Goal: Task Accomplishment & Management: Manage account settings

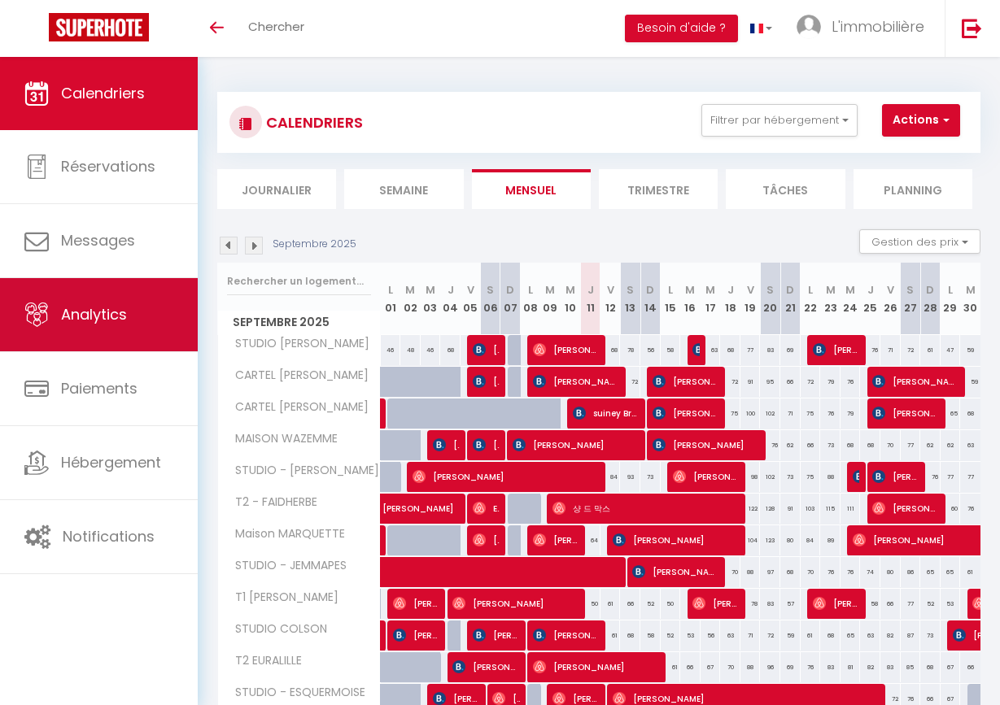
click at [89, 334] on link "Analytics" at bounding box center [99, 314] width 198 height 73
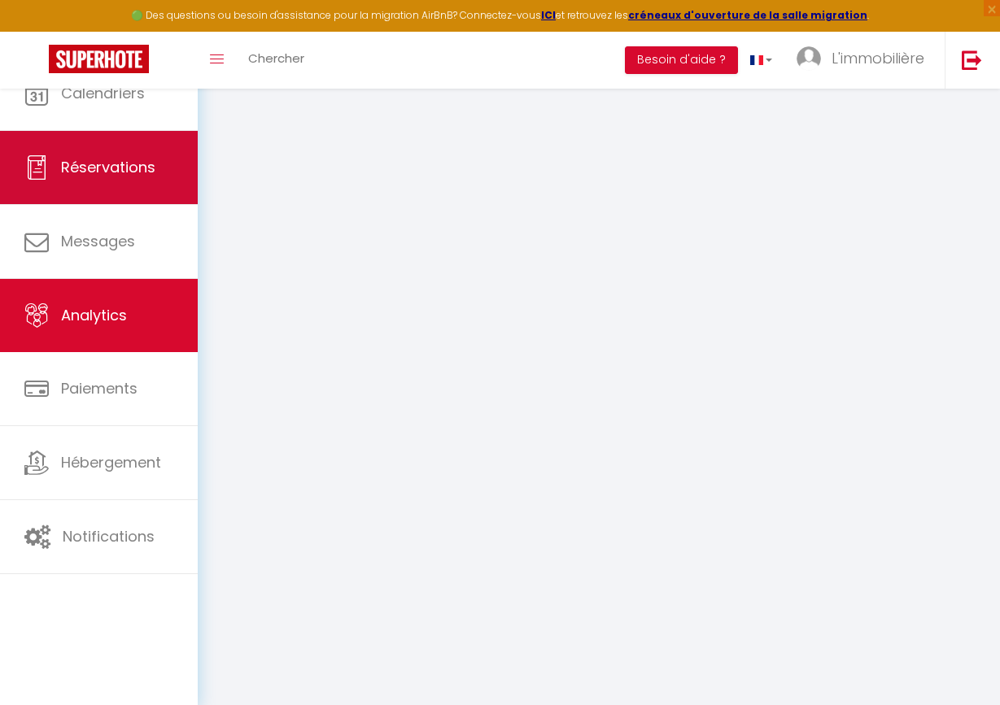
select select "2025"
select select "9"
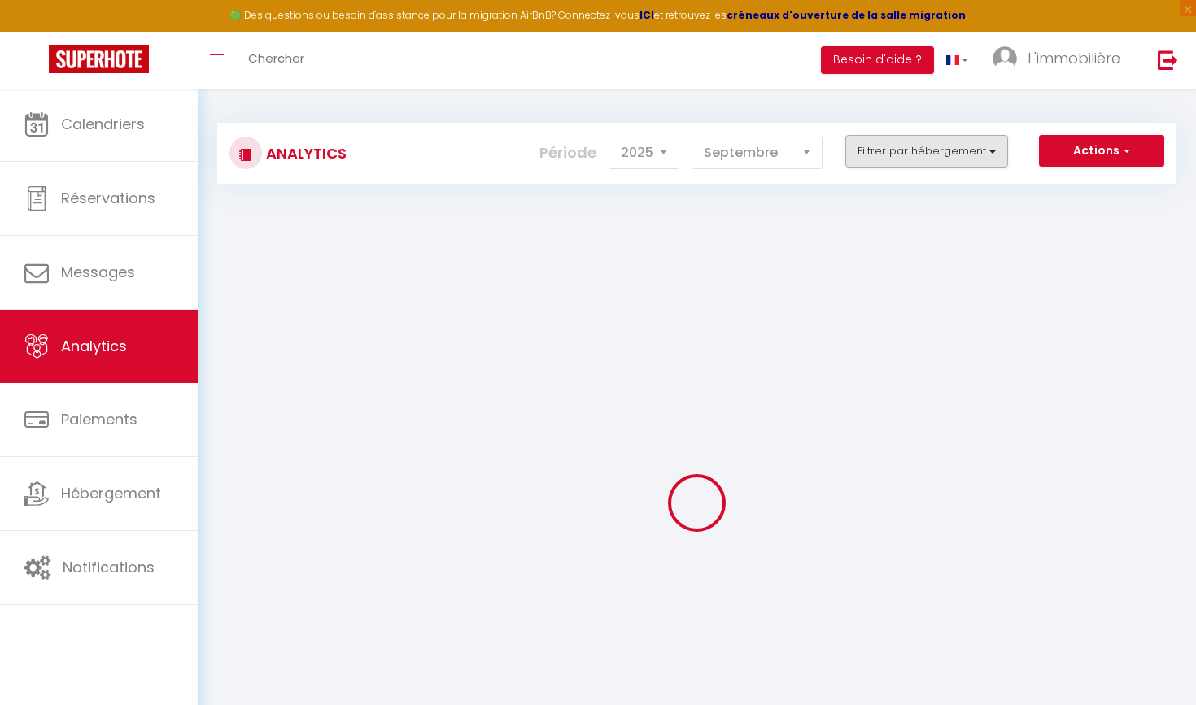
click at [875, 158] on button "Filtrer par hébergement" at bounding box center [926, 151] width 163 height 33
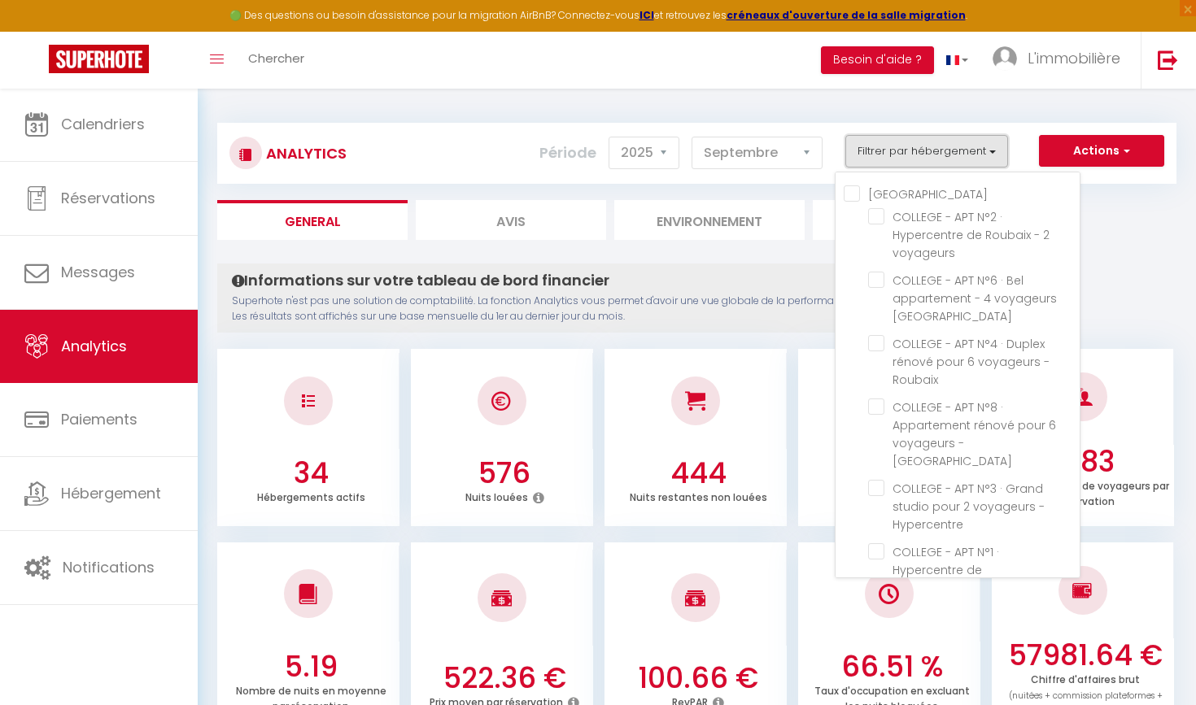
checkbox COLLEGE "false"
checkbox voyageurs "false"
checkbox Roubaix "false"
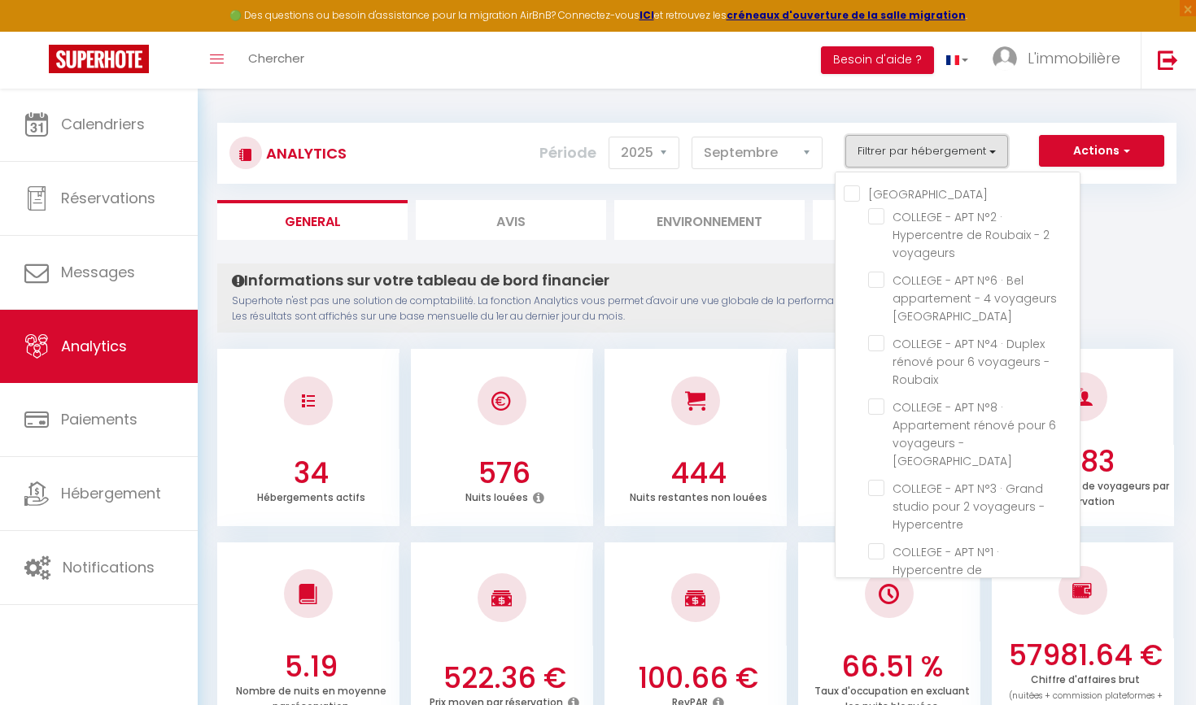
checkbox Hypercentre "false"
checkbox voyageurs "false"
checkbox Roubaix "false"
checkbox Rbx "false"
checkbox Roubaix "false"
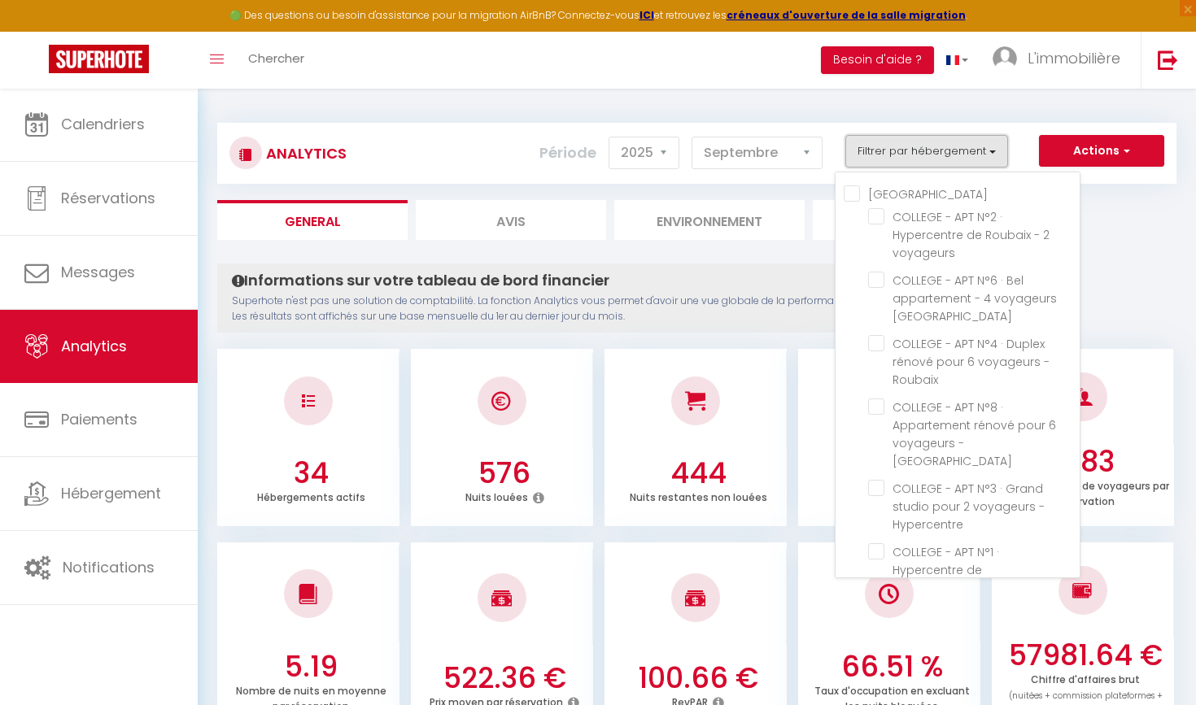
checkbox voyageurs "false"
checkbox LILLE "false"
checkbox COLSON "false"
checkbox WAZEMME "false"
checkbox LOANE "false"
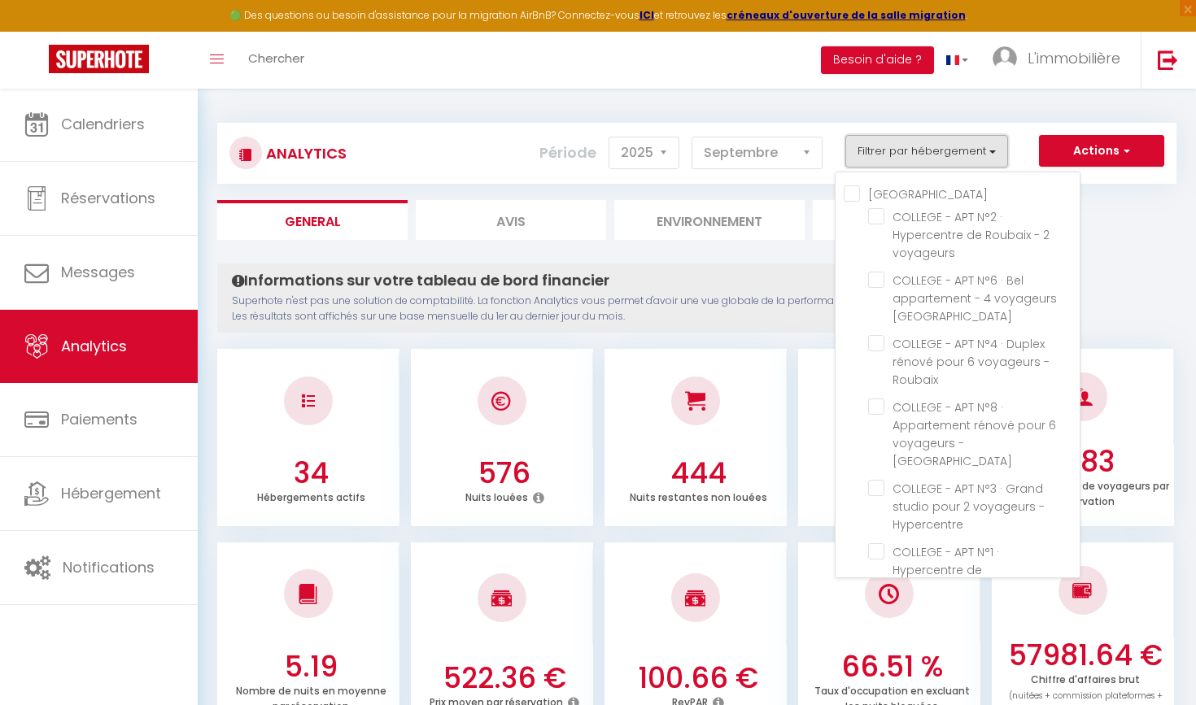
checkbox EDWARD "false"
checkbox JEMMAPES "false"
checkbox FAIDHERBE "false"
checkbox GILLES "false"
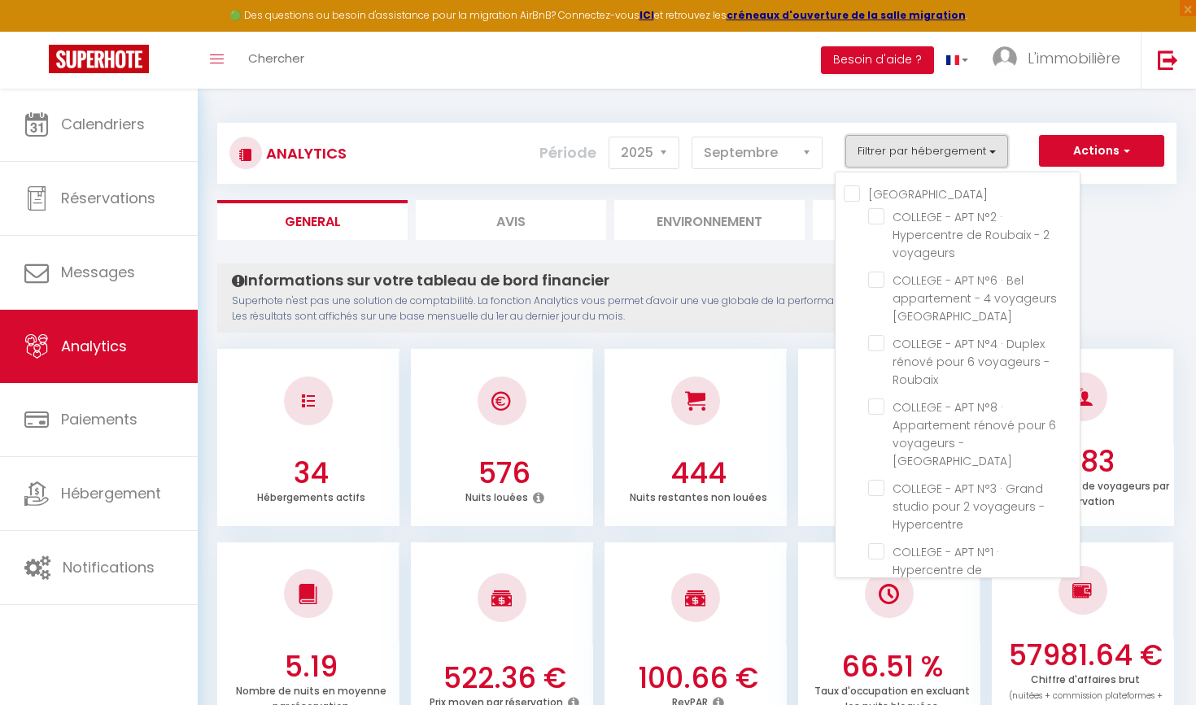
checkbox INKERMANN "false"
checkbox EURALILLE "false"
checkbox ESQUERMOISE "false"
checkbox BAROEUL "false"
checkbox · "false"
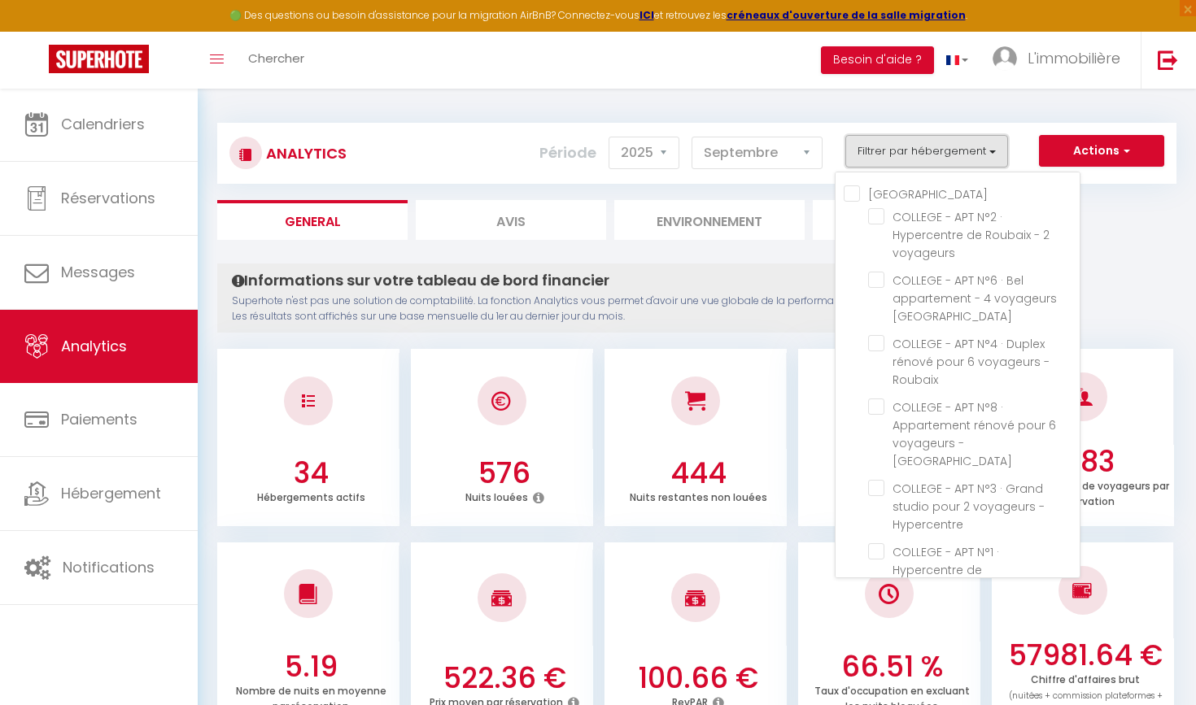
checkbox MARCQ "false"
checkbox LILLE "false"
checkbox MARQUETTE "false"
checkbox input "false"
checkbox LOUISE "false"
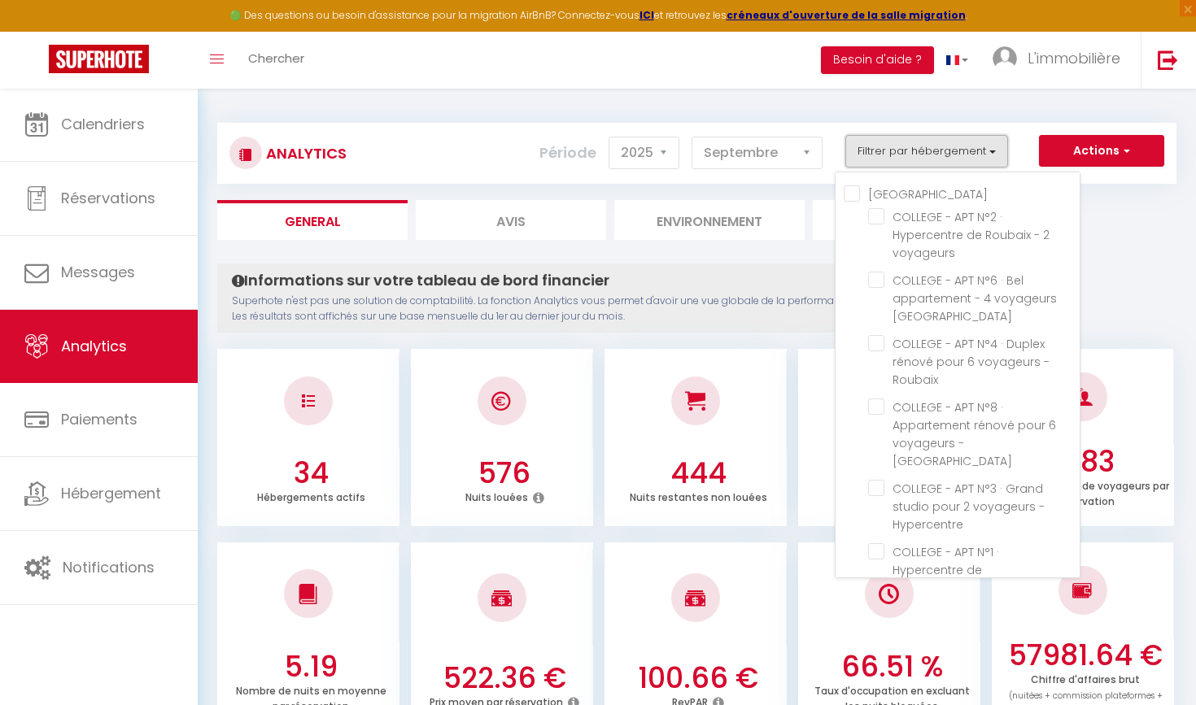
checkbox CYNTHIA "false"
checkbox · "false"
checkbox LAVOISIER "false"
checkbox SEC "false"
checkbox voyageurs "false"
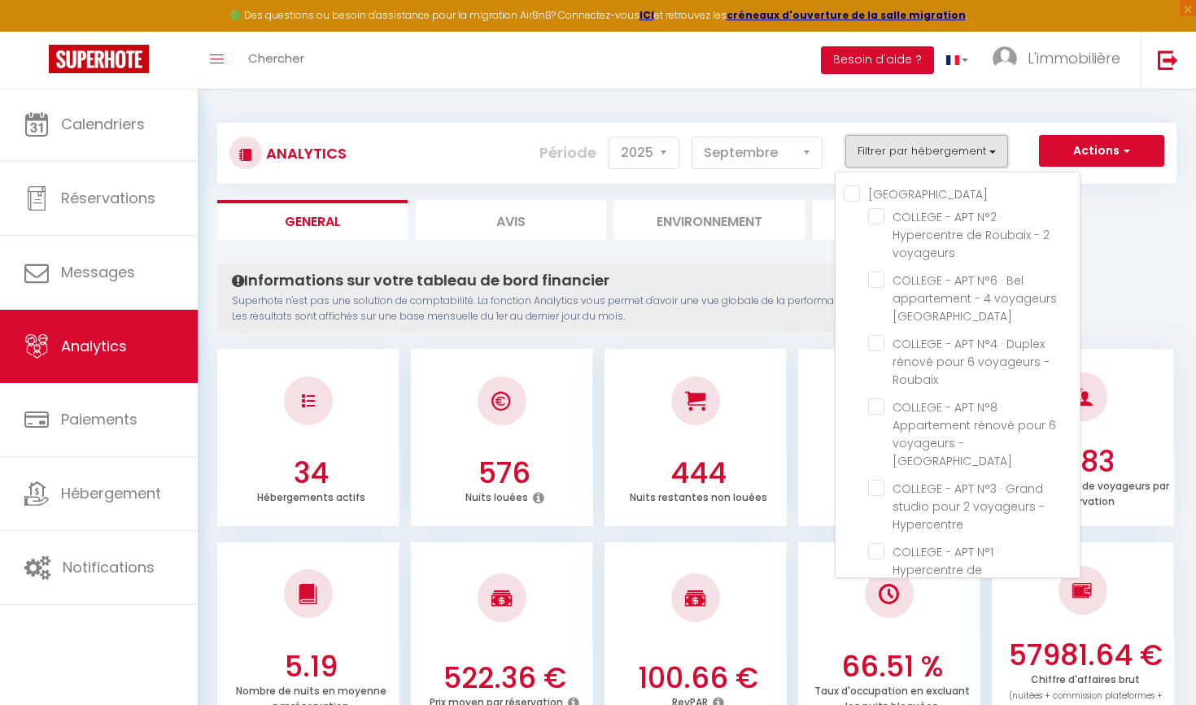
checkbox royale "false"
checkbox ABOTCHI "false"
checkbox · "false"
checkbox voyageurs "false"
click at [853, 186] on COLLEGE "[GEOGRAPHIC_DATA]" at bounding box center [962, 193] width 236 height 16
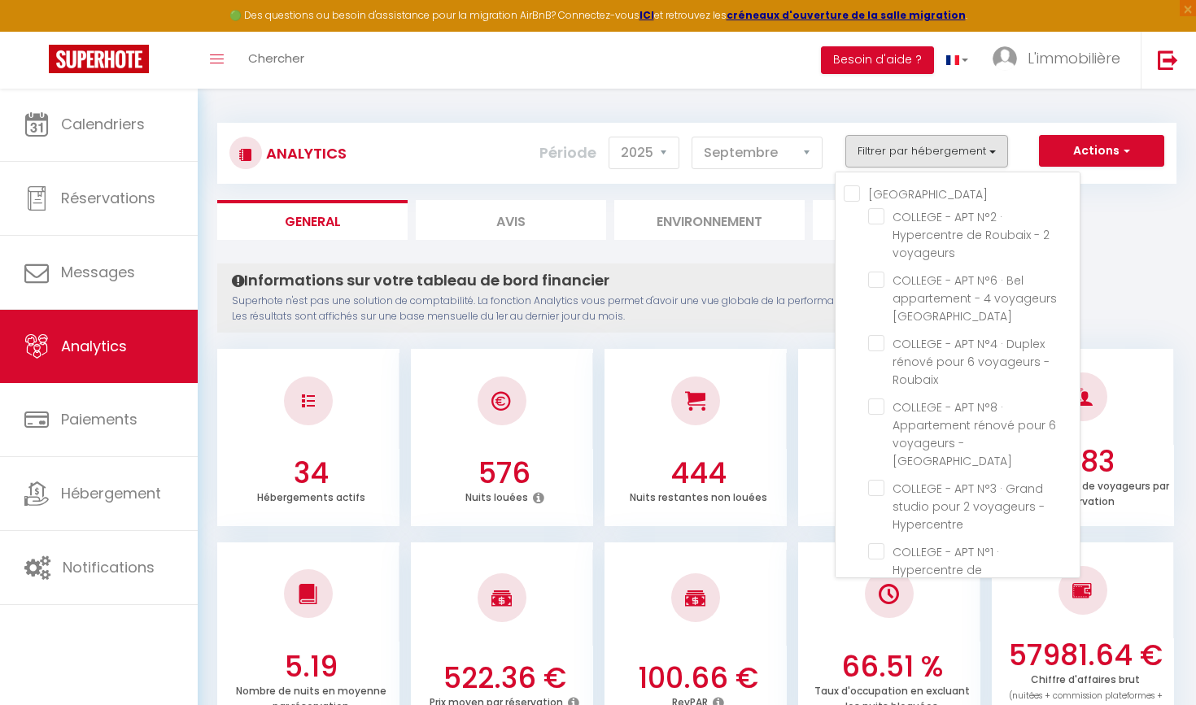
checkbox COLLEGE "true"
checkbox voyageurs "true"
checkbox Roubaix "true"
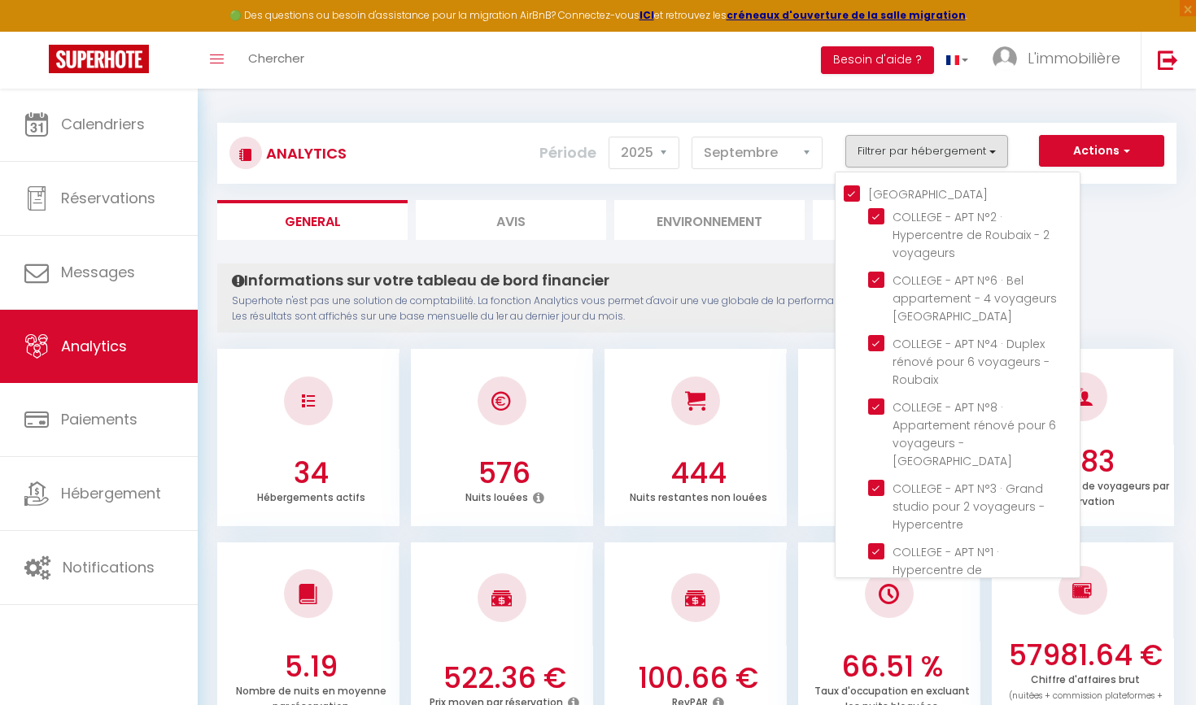
checkbox Hypercentre "true"
checkbox voyageurs "true"
checkbox Roubaix "true"
checkbox Rbx "true"
checkbox Roubaix "true"
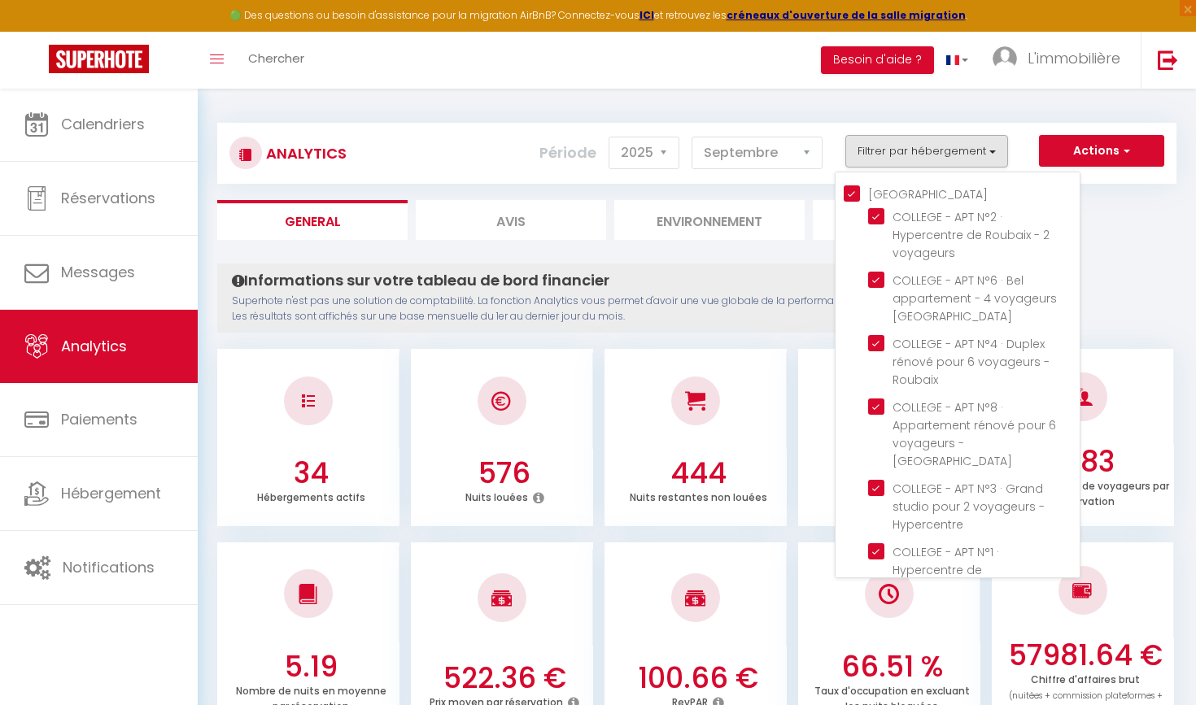
checkbox voyageurs "true"
checkbox COLSON "false"
checkbox WAZEMME "false"
checkbox LOANE "false"
checkbox EDWARD "false"
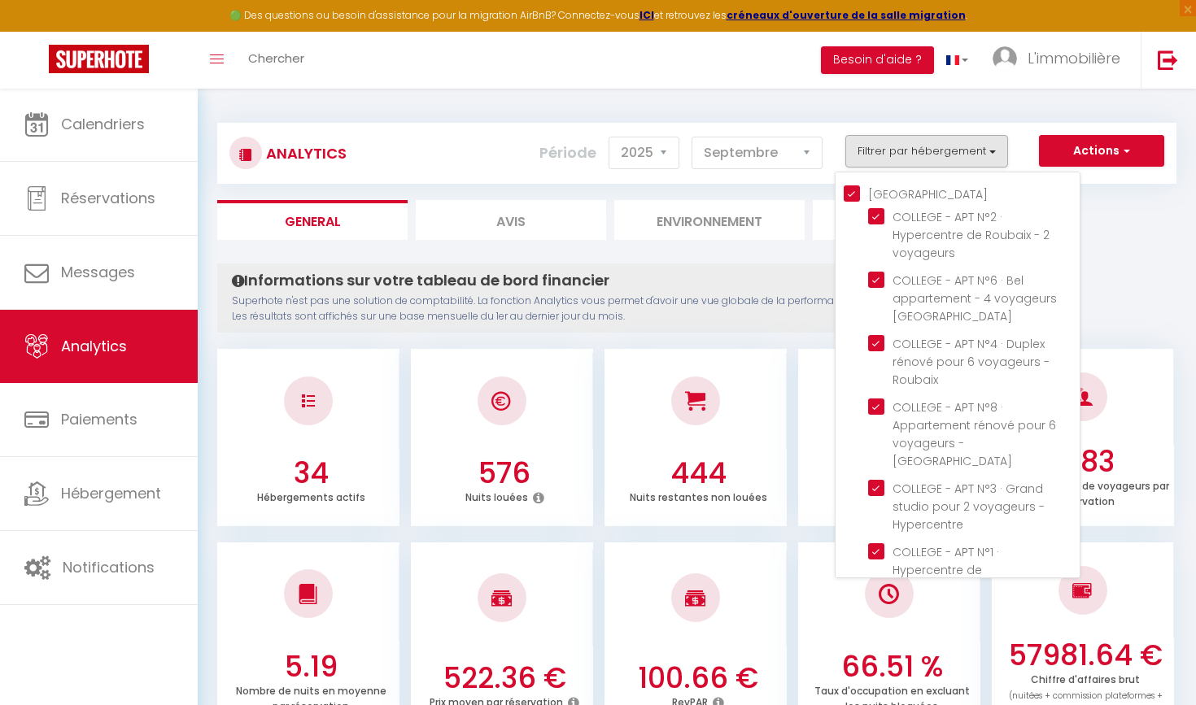
checkbox EDWARD "false"
checkbox JEMMAPES "false"
checkbox FAIDHERBE "false"
checkbox GILLES "false"
checkbox INKERMANN "false"
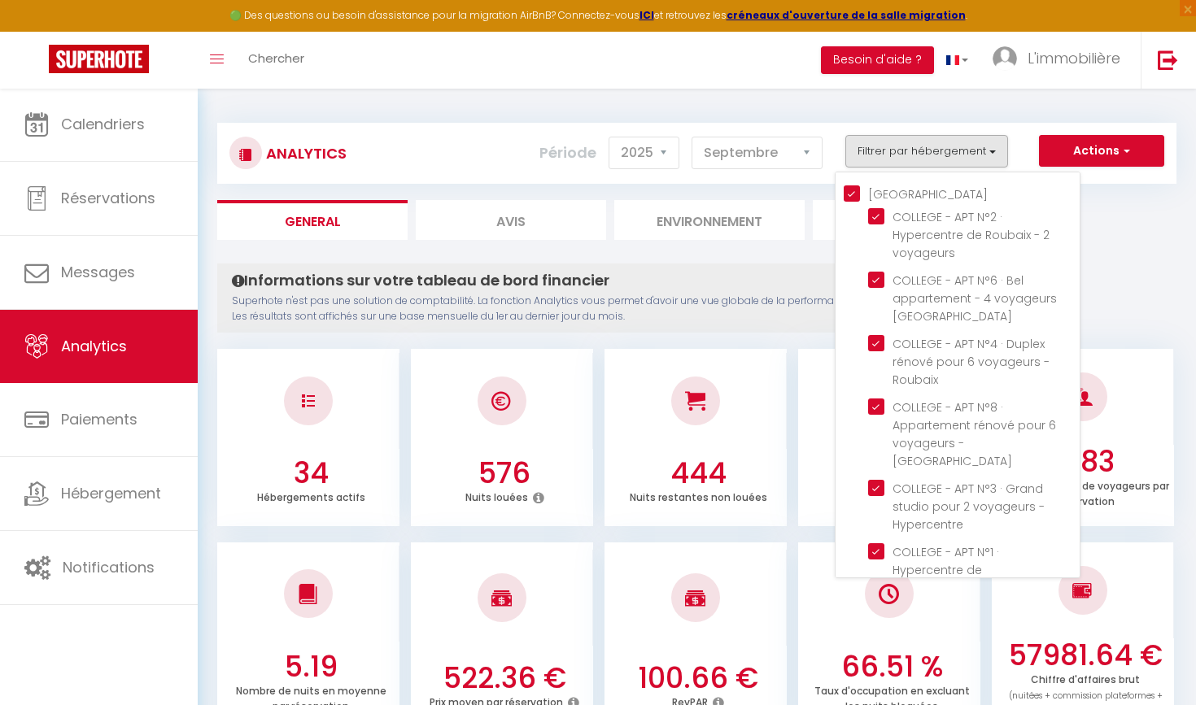
checkbox EURALILLE "false"
checkbox ESQUERMOISE "false"
checkbox · "false"
checkbox MARCQ "false"
checkbox MARQUETTE "false"
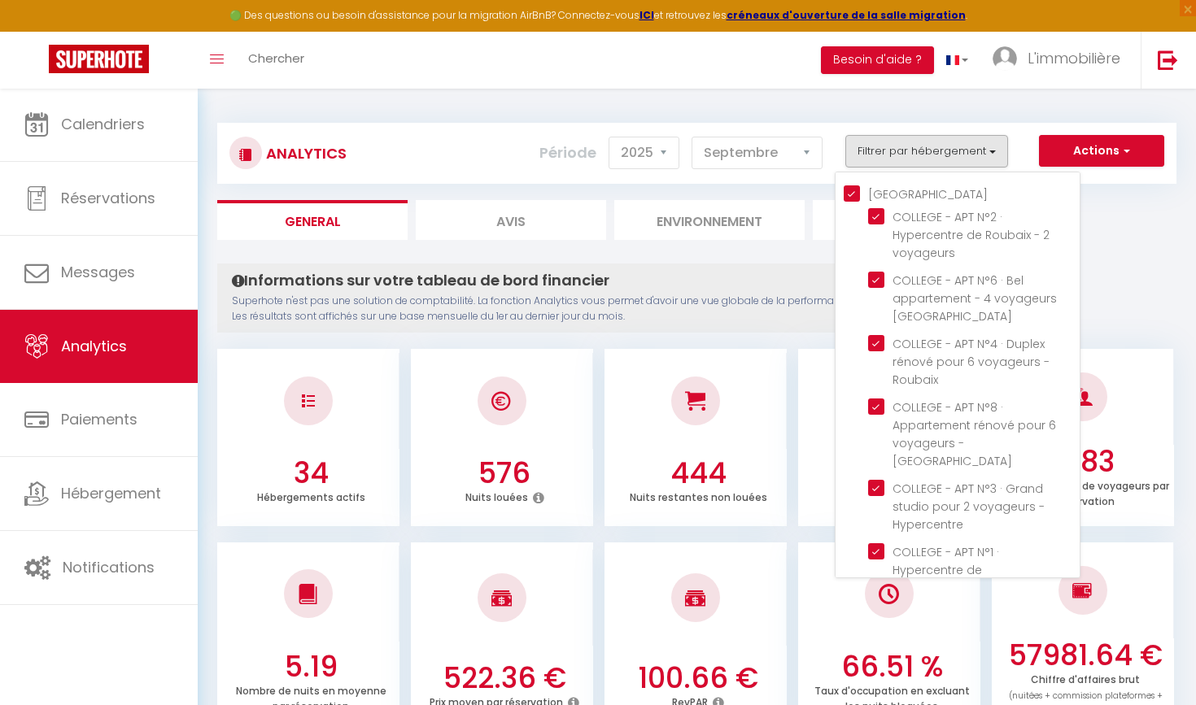
checkbox LOUISE "false"
checkbox CYNTHIA "false"
checkbox · "false"
checkbox LAVOISIER "false"
checkbox SEC "false"
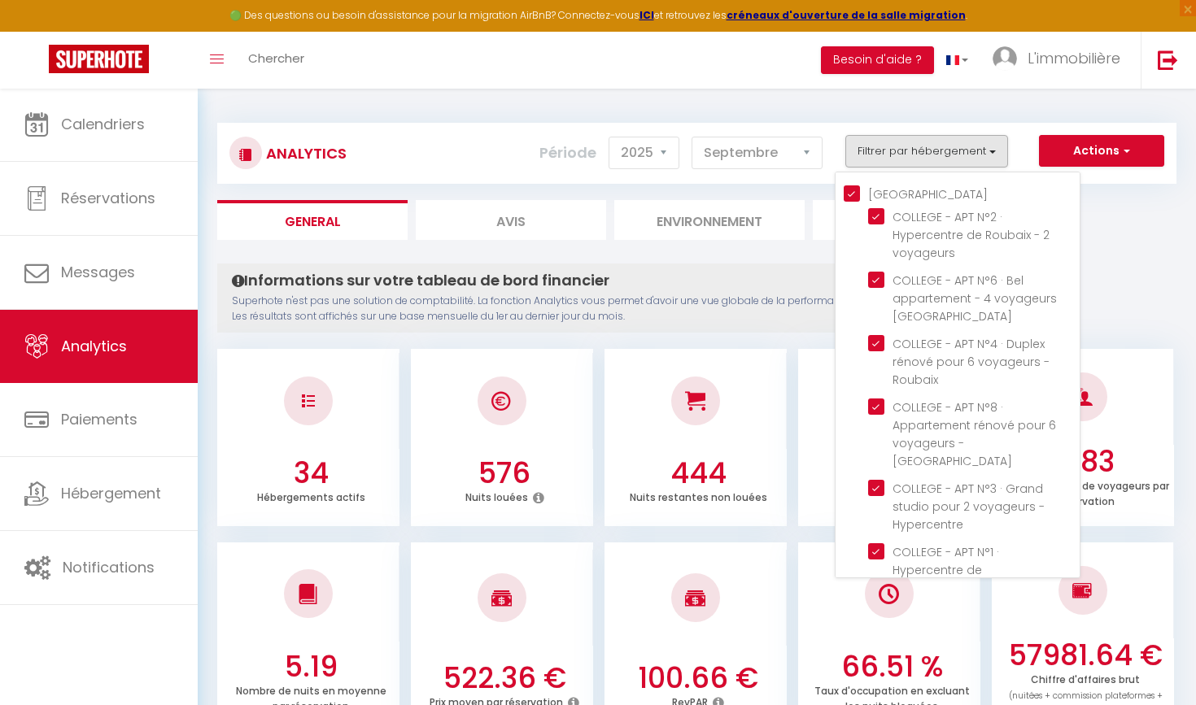
checkbox voyageurs "false"
checkbox royale "false"
checkbox ABOTCHI "false"
checkbox · "false"
checkbox voyageurs "false"
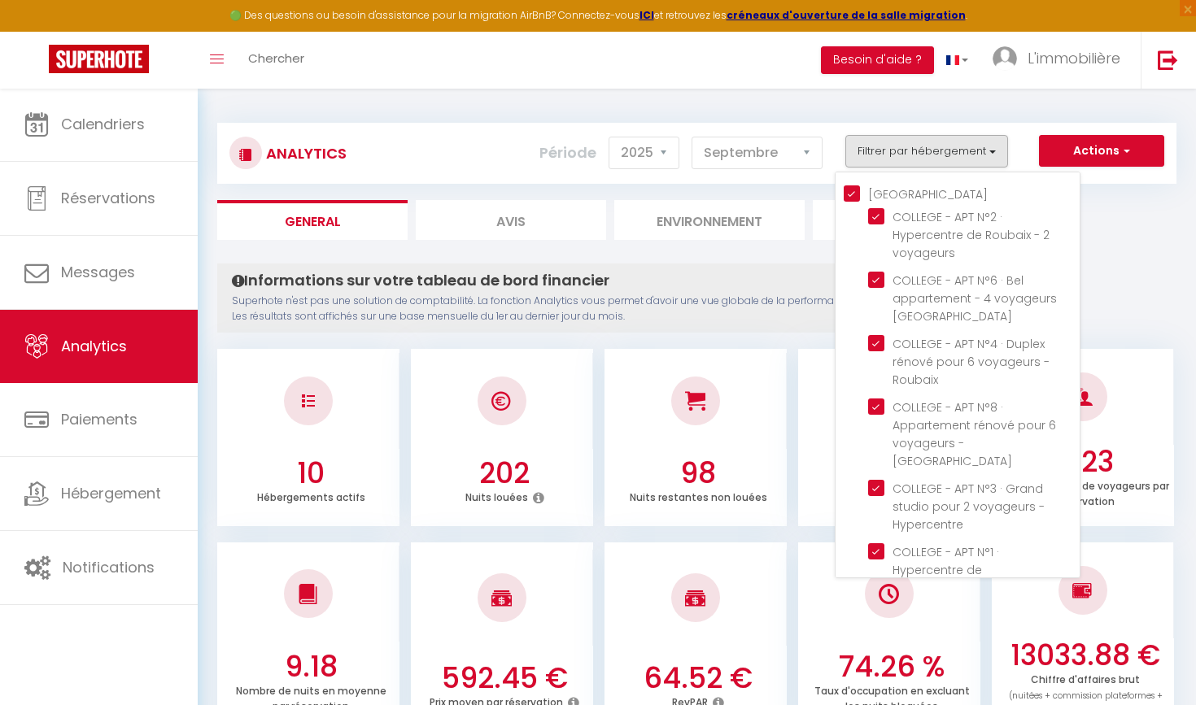
checkbox COLSON "false"
checkbox WAZEMME "false"
checkbox LOANE "false"
checkbox EDWARD "false"
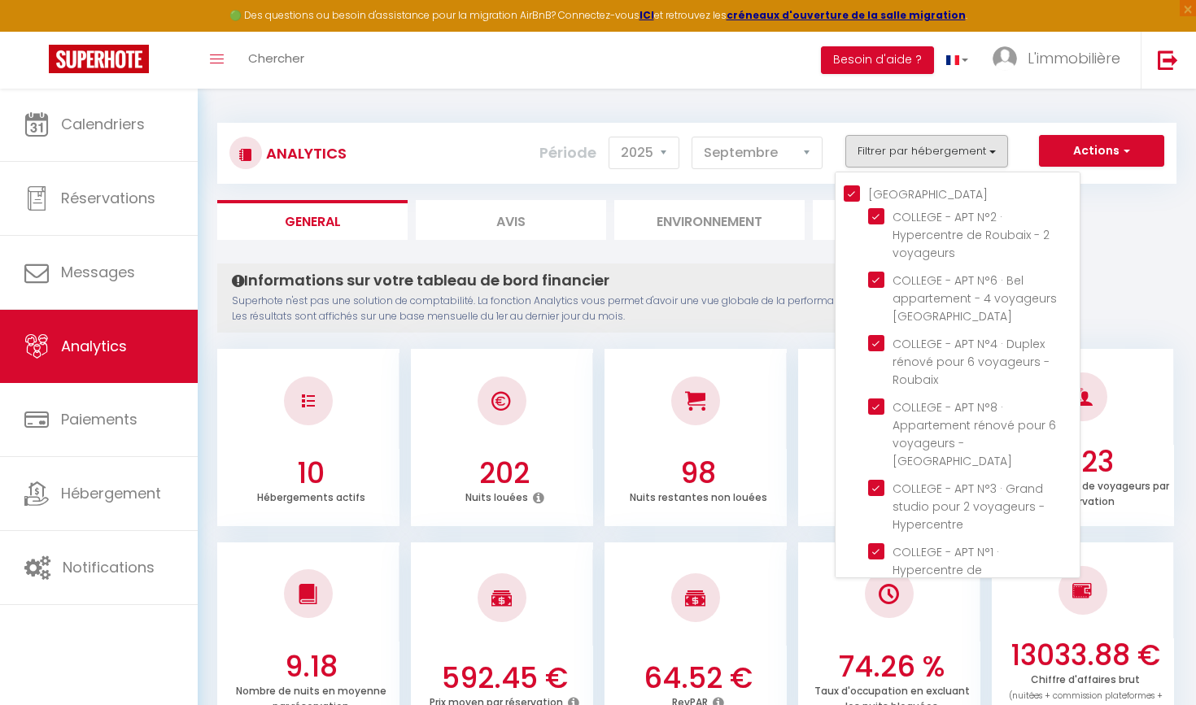
checkbox JEMMAPES "false"
checkbox FAIDHERBE "false"
checkbox GILLES "false"
checkbox INKERMANN "false"
checkbox EURALILLE "false"
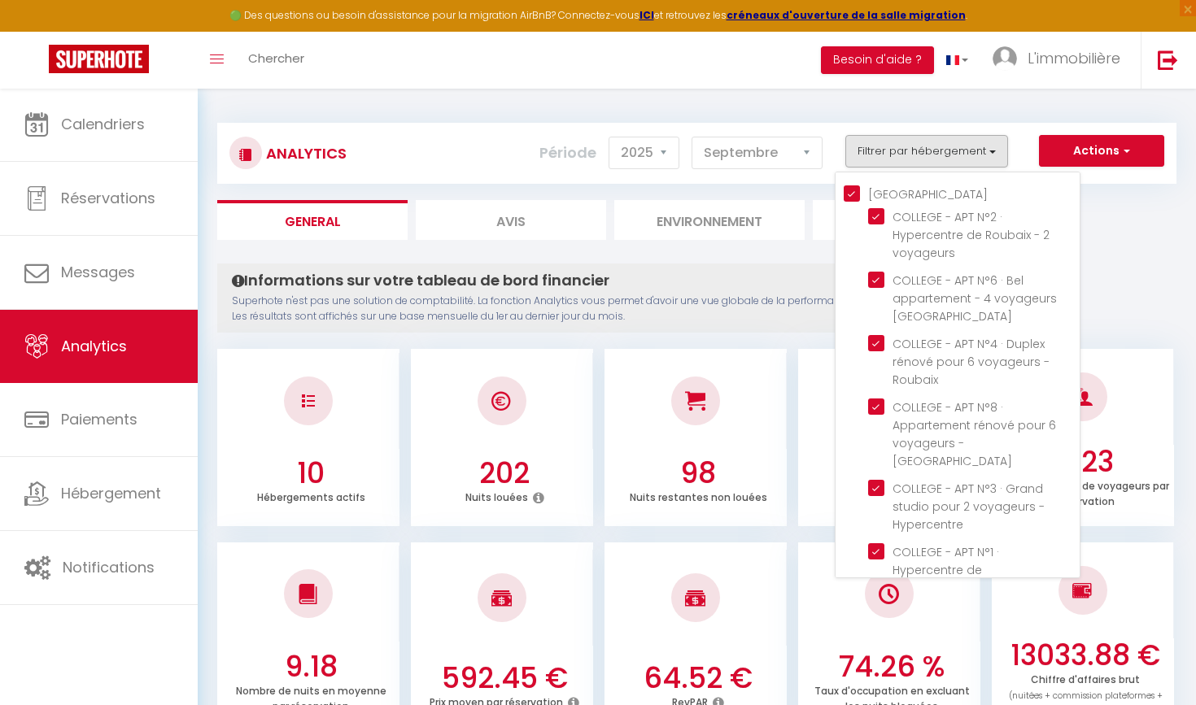
checkbox ESQUERMOISE "false"
checkbox · "false"
checkbox MARCQ "false"
checkbox MARQUETTE "false"
checkbox LOUISE "false"
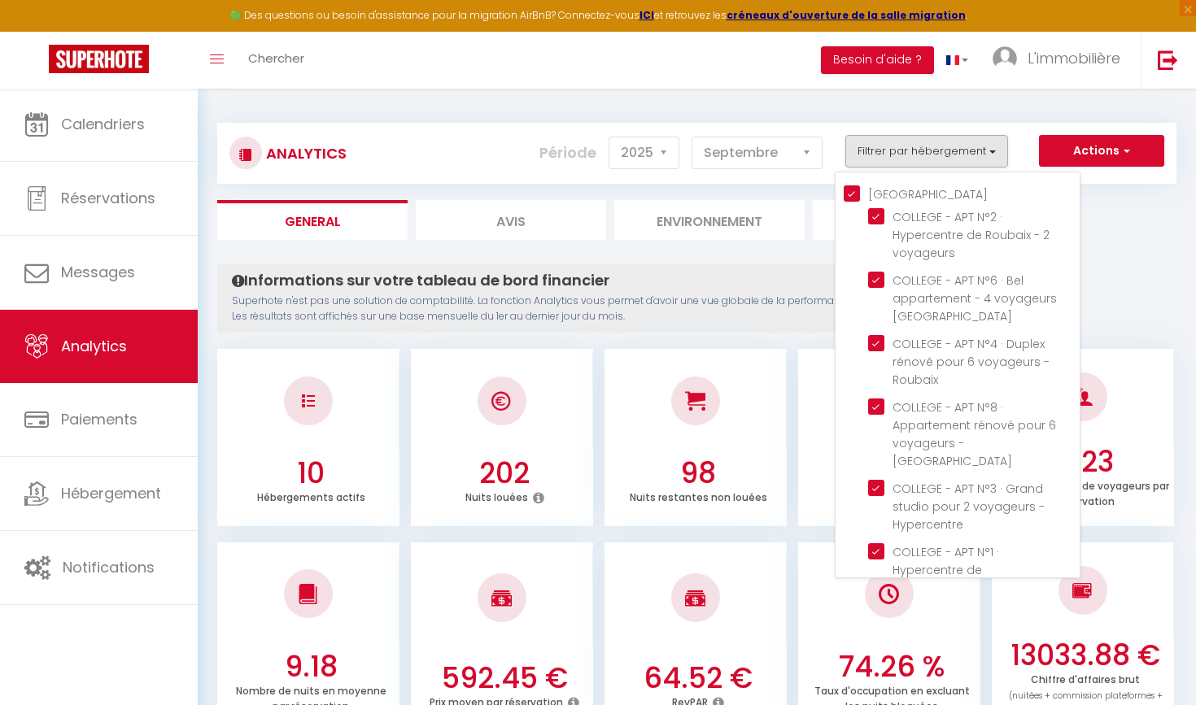
checkbox CYNTHIA "false"
checkbox · "false"
checkbox LAVOISIER "false"
checkbox SEC "false"
checkbox voyageurs "false"
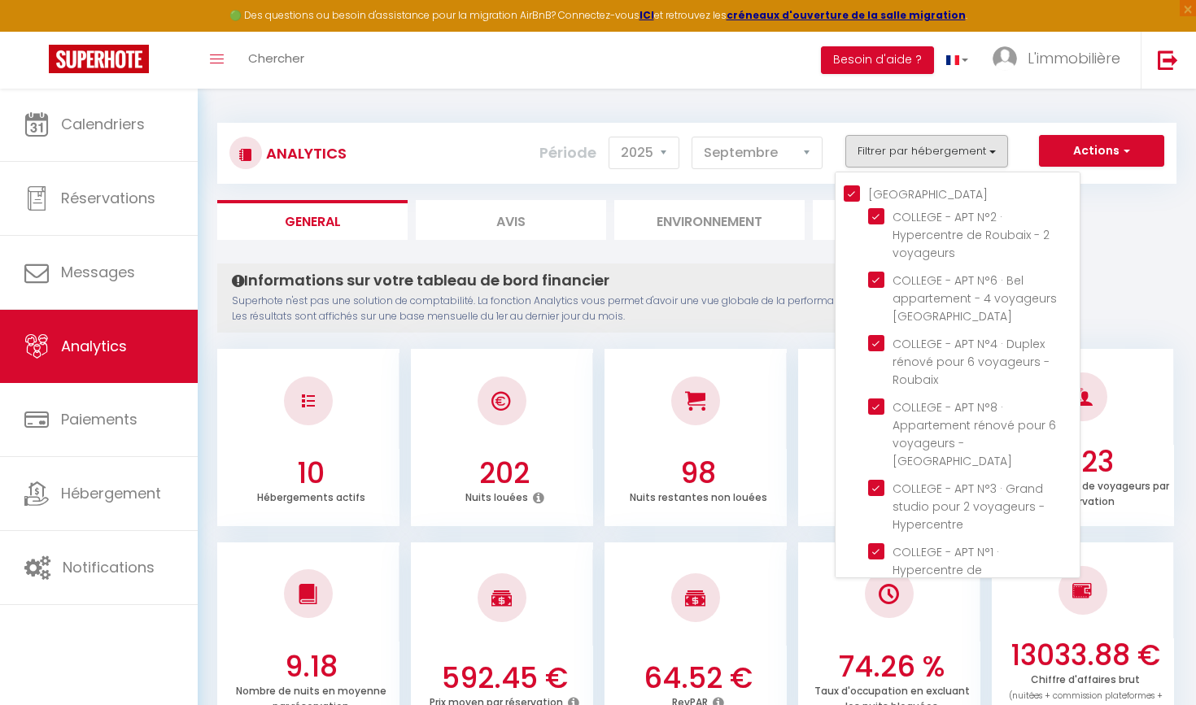
checkbox royale "false"
checkbox ABOTCHI "false"
checkbox · "false"
checkbox voyageurs "false"
click at [1000, 203] on ul "General Avis Environnement Marché" at bounding box center [696, 220] width 959 height 40
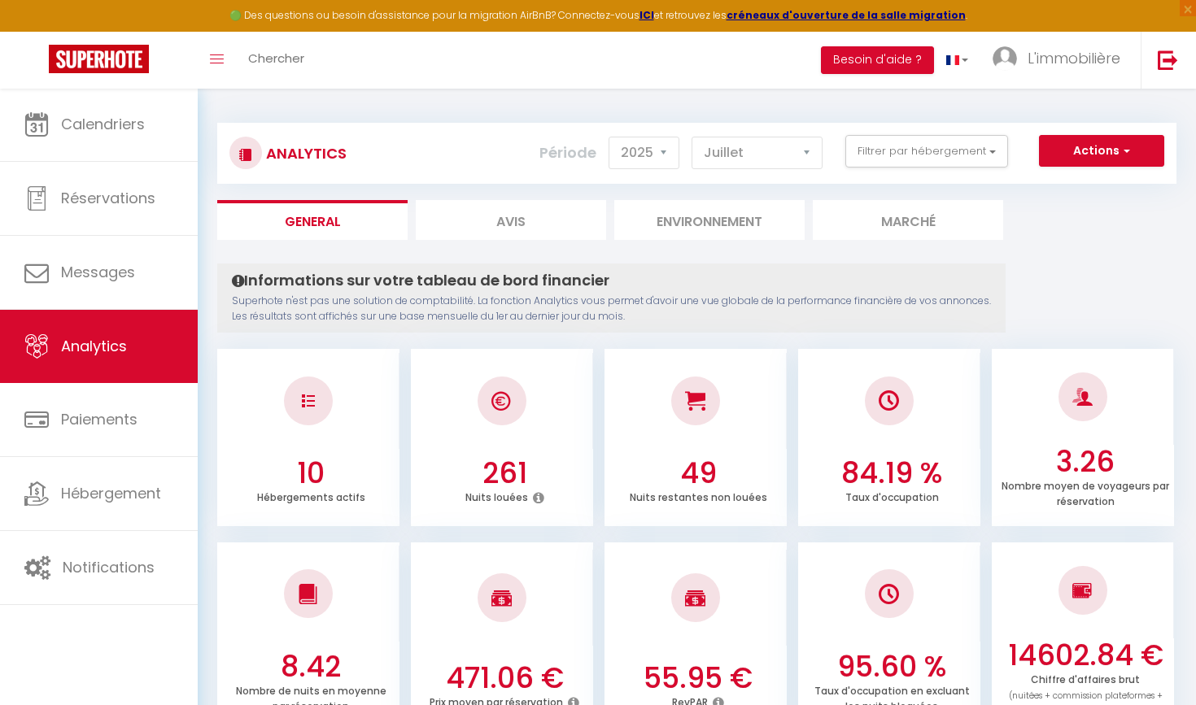
click at [771, 170] on div "Actions Génération SuperConciergerie Génération SuperAnalyzer Génération SuperE…" at bounding box center [776, 153] width 796 height 37
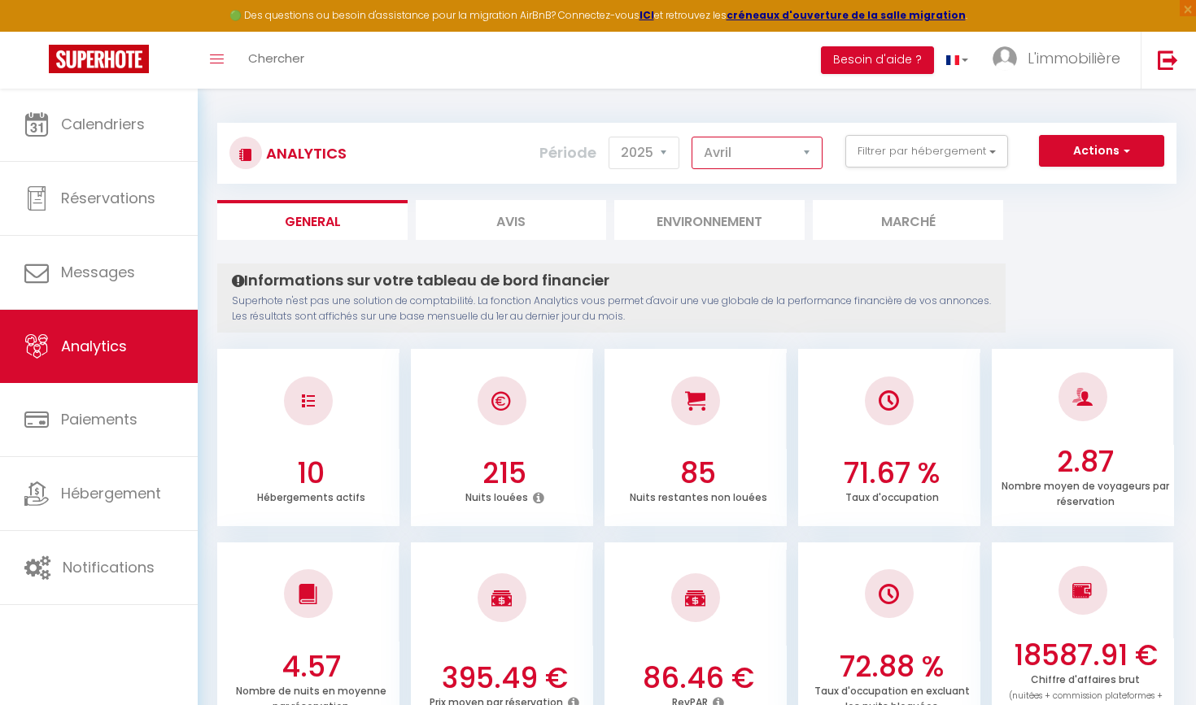
select select "9"
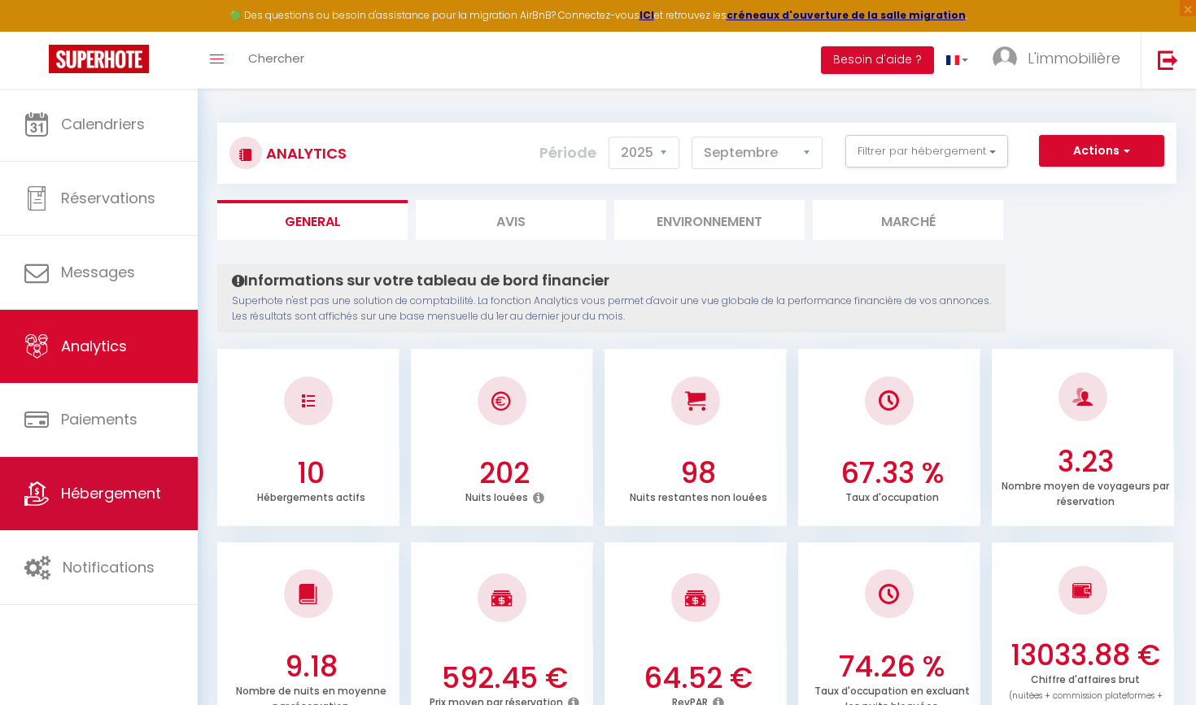
click at [120, 498] on span "Hébergement" at bounding box center [111, 493] width 100 height 20
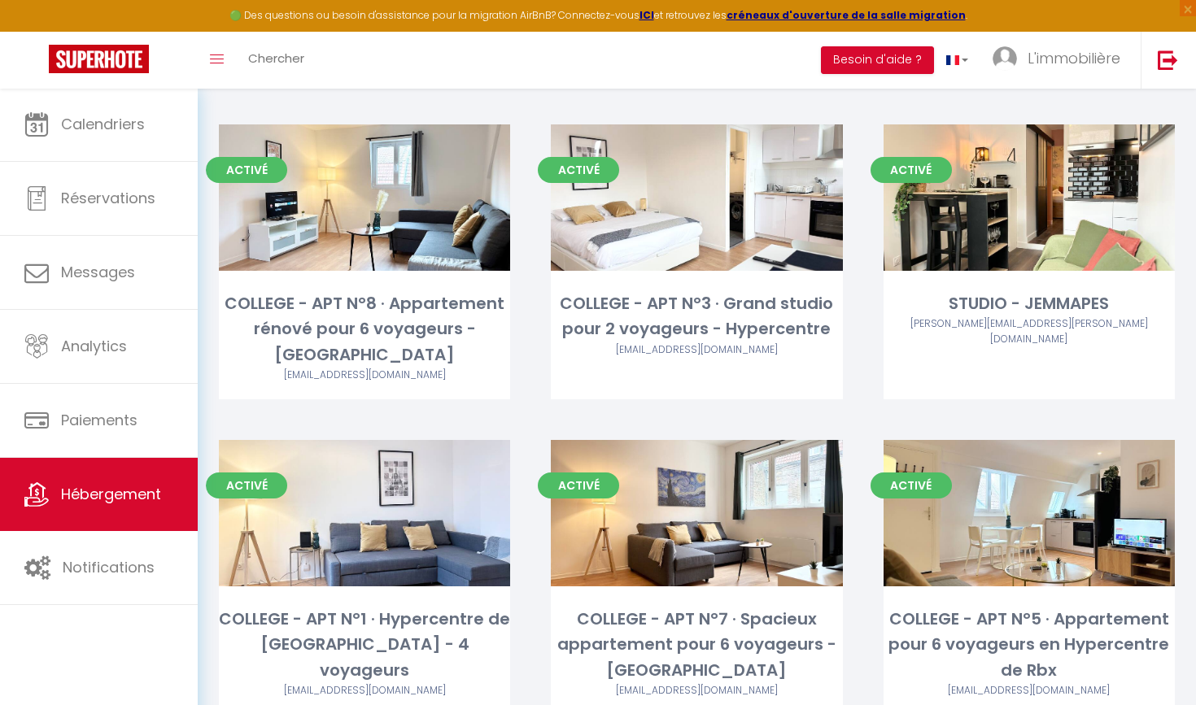
scroll to position [957, 0]
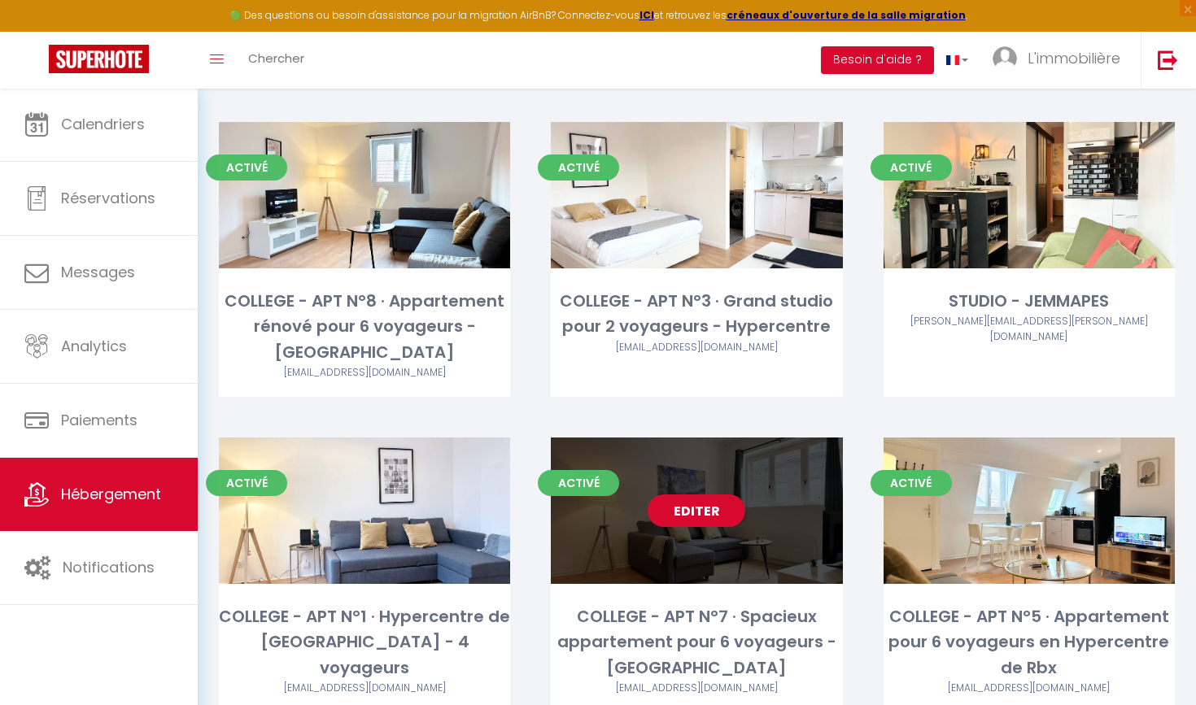
click at [706, 495] on link "Editer" at bounding box center [697, 511] width 98 height 33
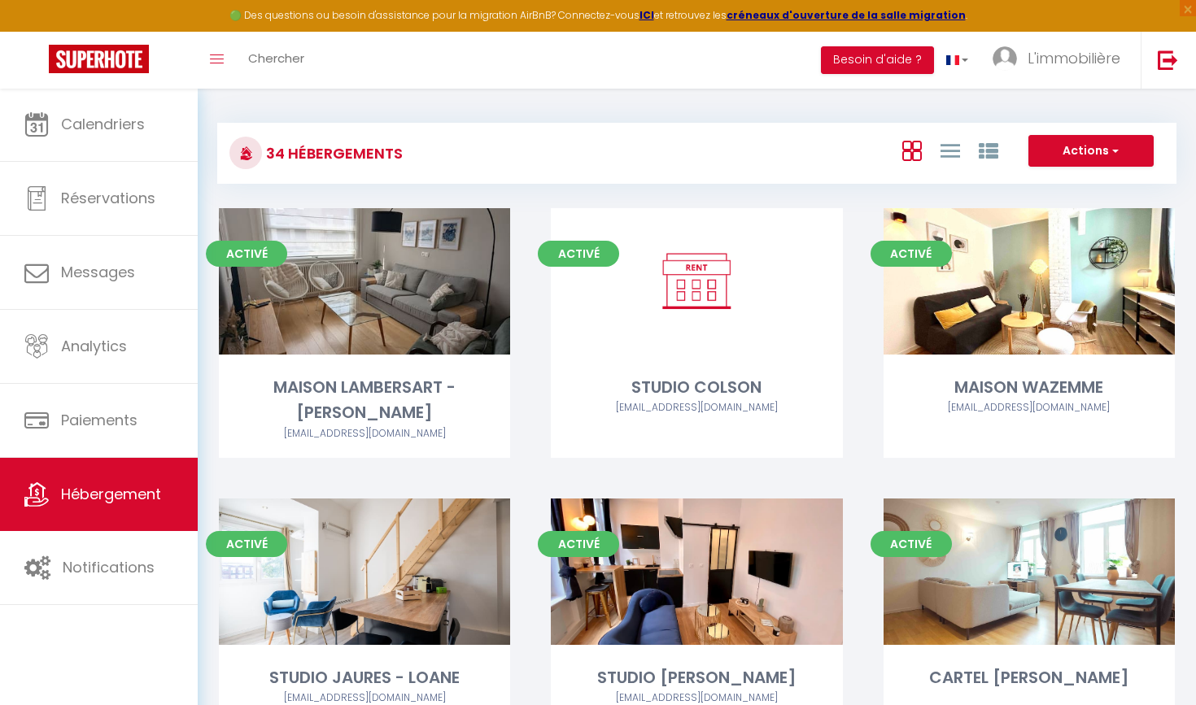
select select "3"
select select "2"
select select "1"
select select "28"
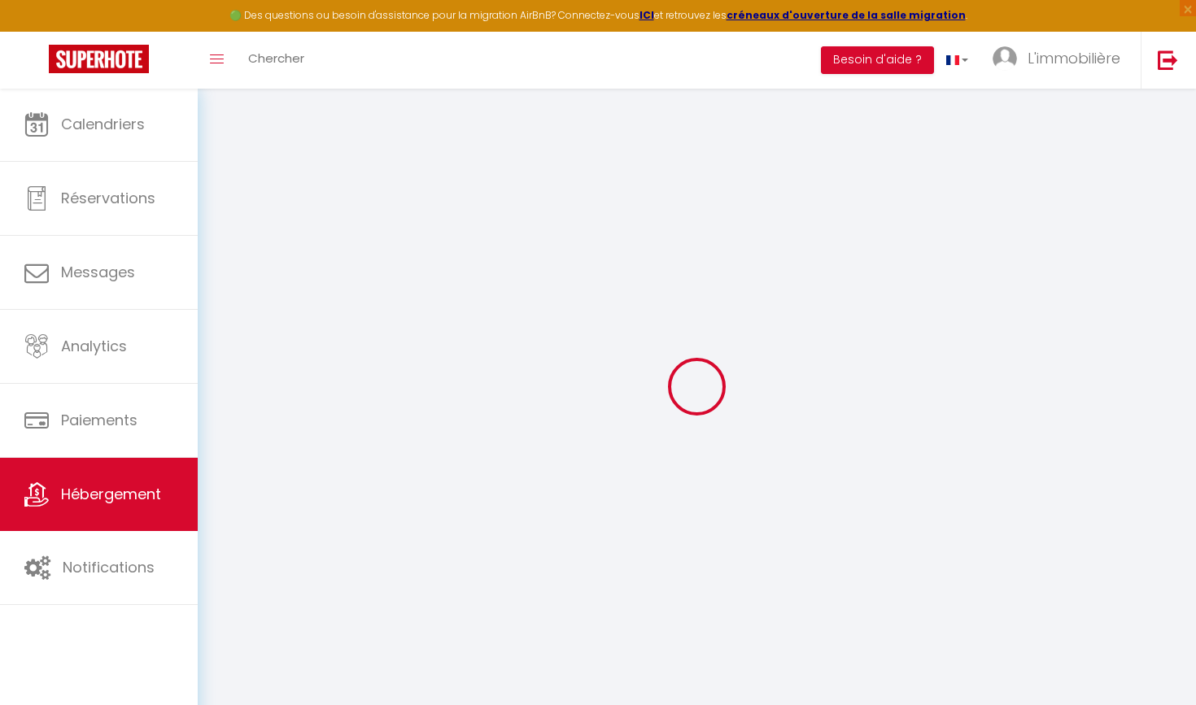
select select
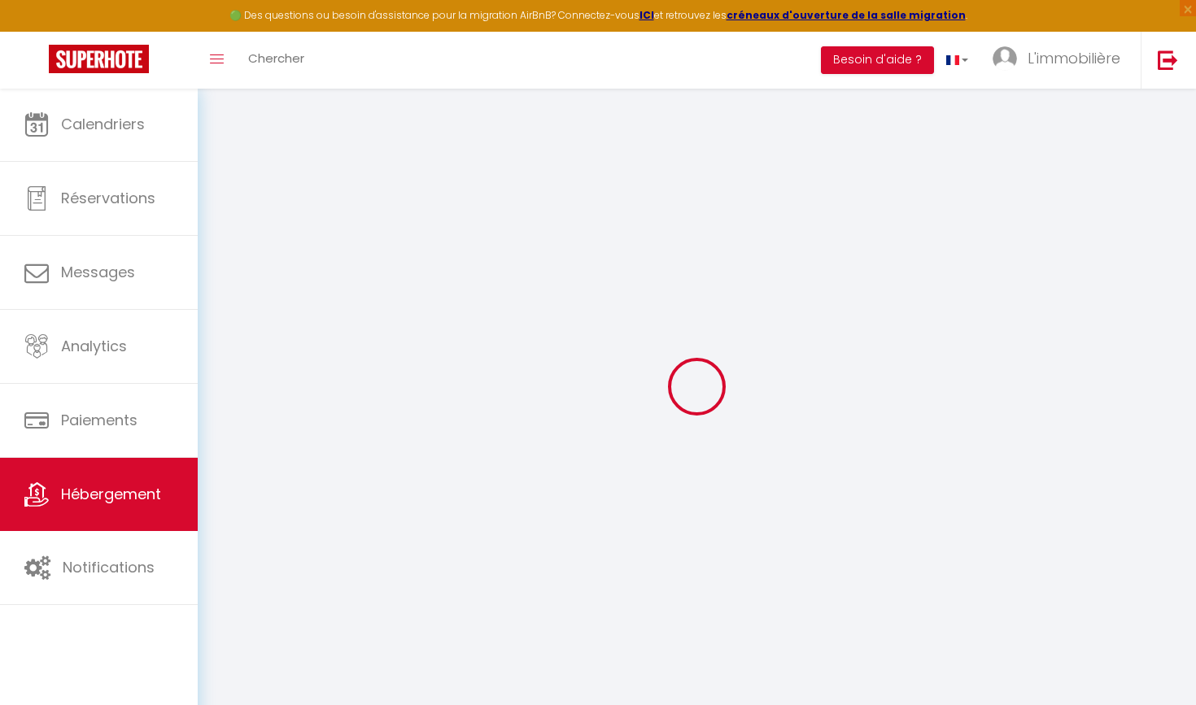
select select
checkbox input "false"
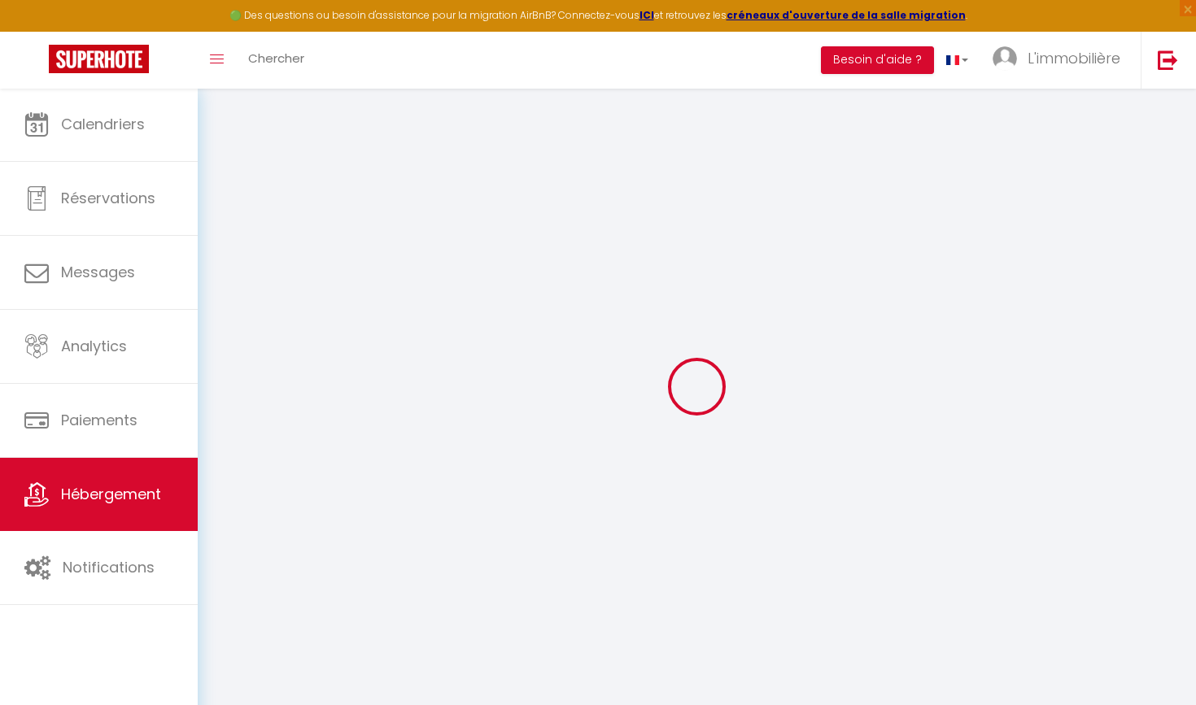
select select
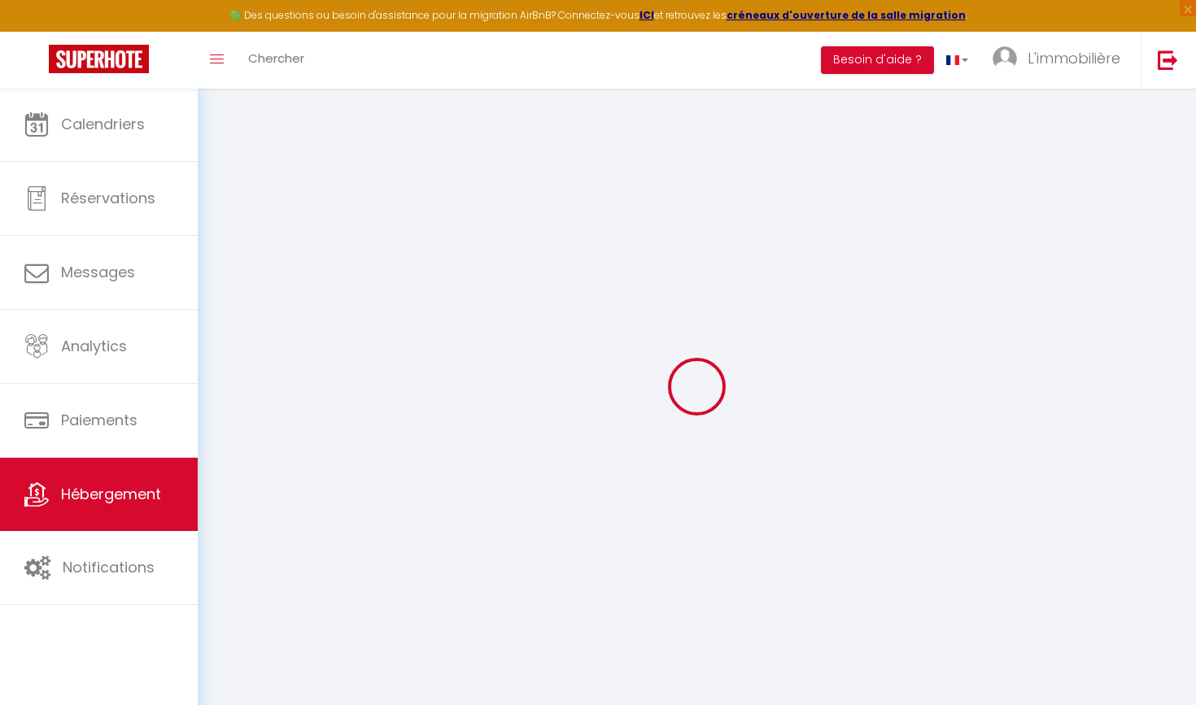
select select
checkbox input "false"
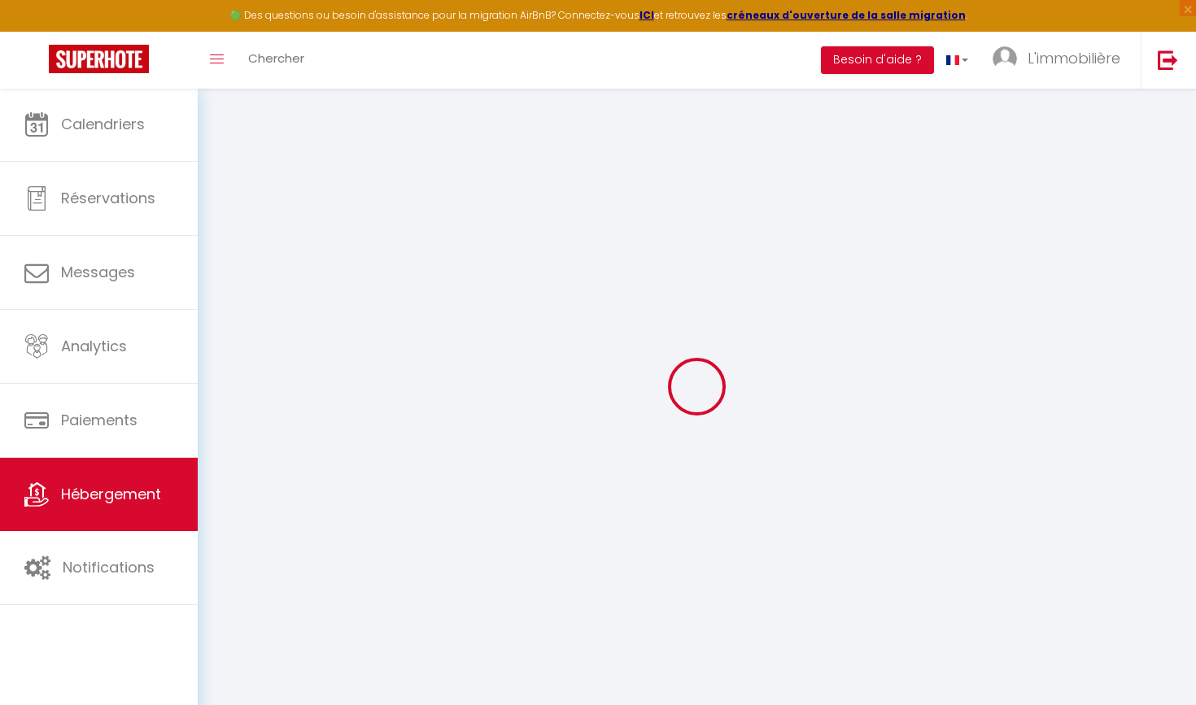
checkbox input "false"
select select
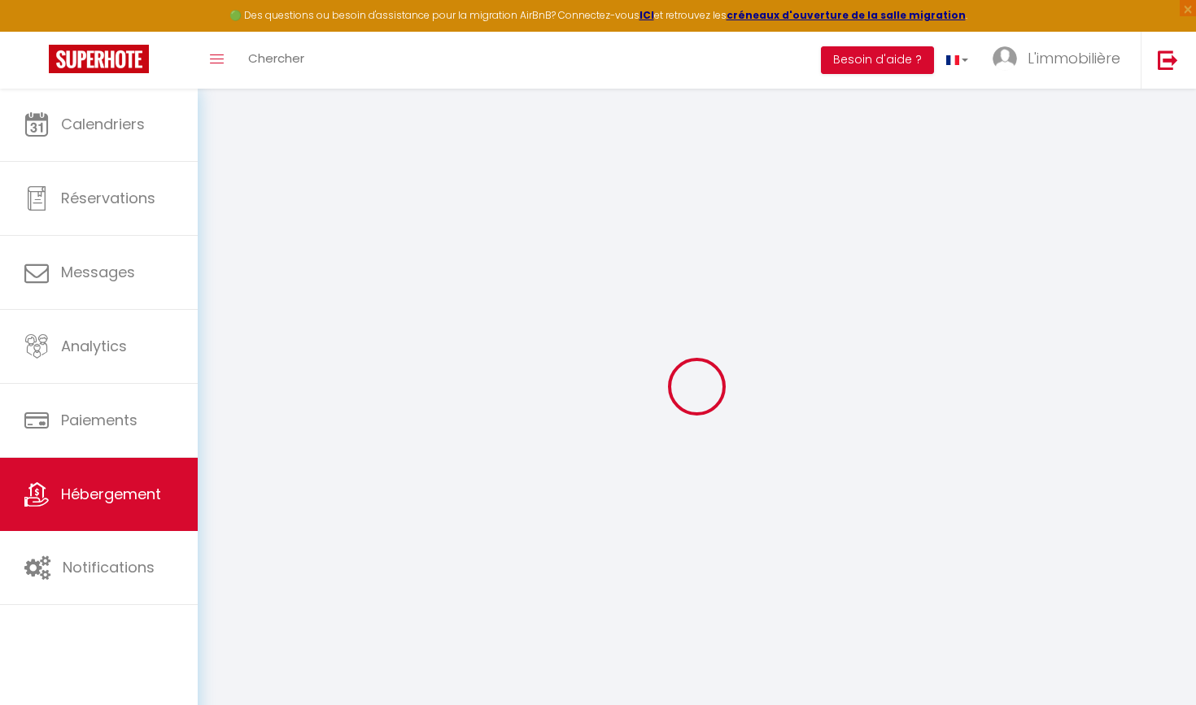
select select
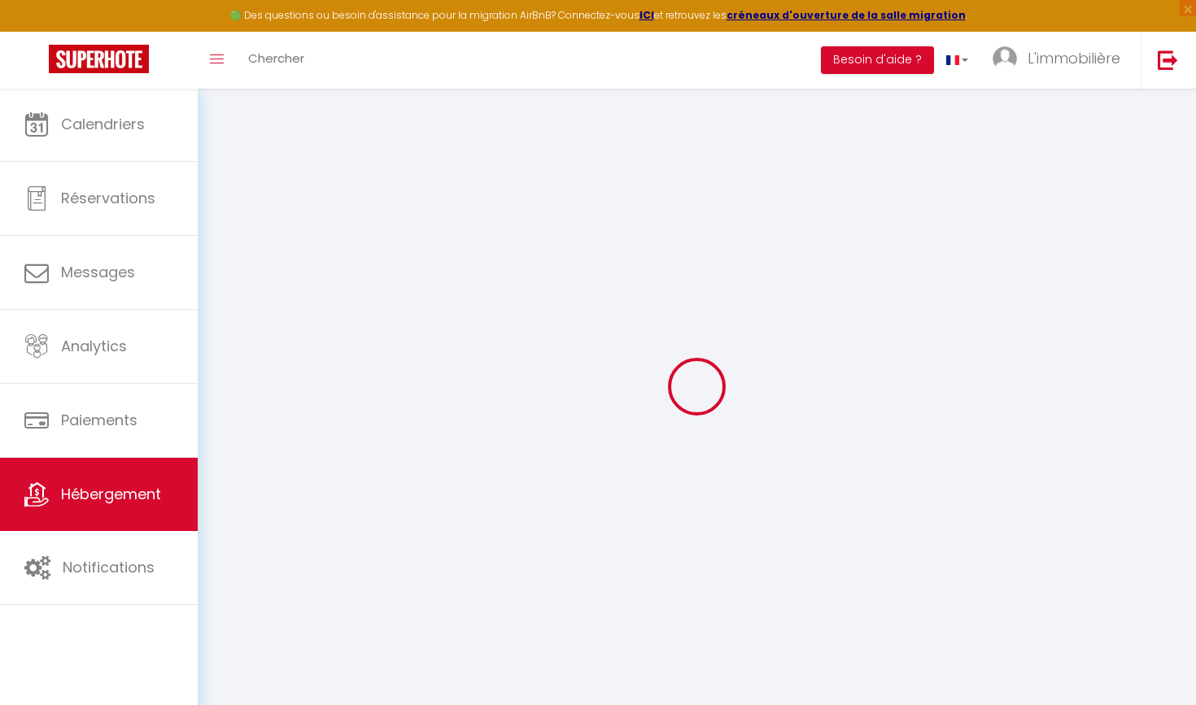
checkbox input "false"
select select
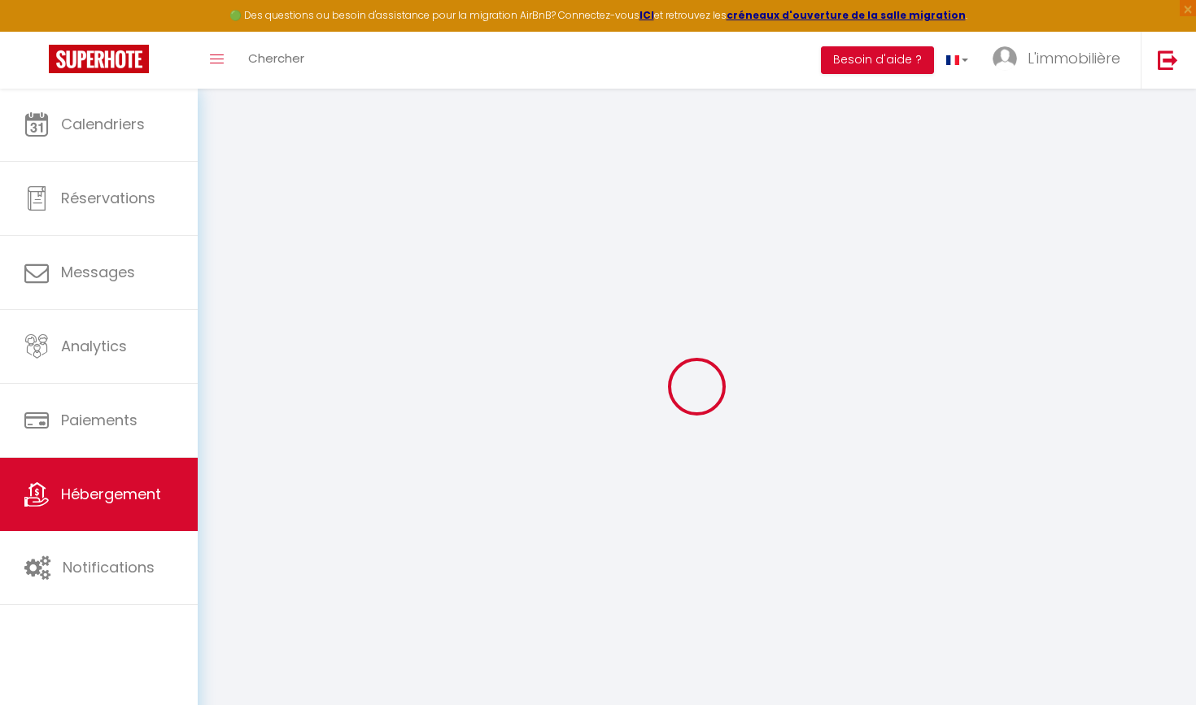
select select
type input "COLLEGE - APT N°7 · Spacieux appartement pour 6 voyageurs - [GEOGRAPHIC_DATA]"
type input "[PERSON_NAME]"
select select "6"
select select "2"
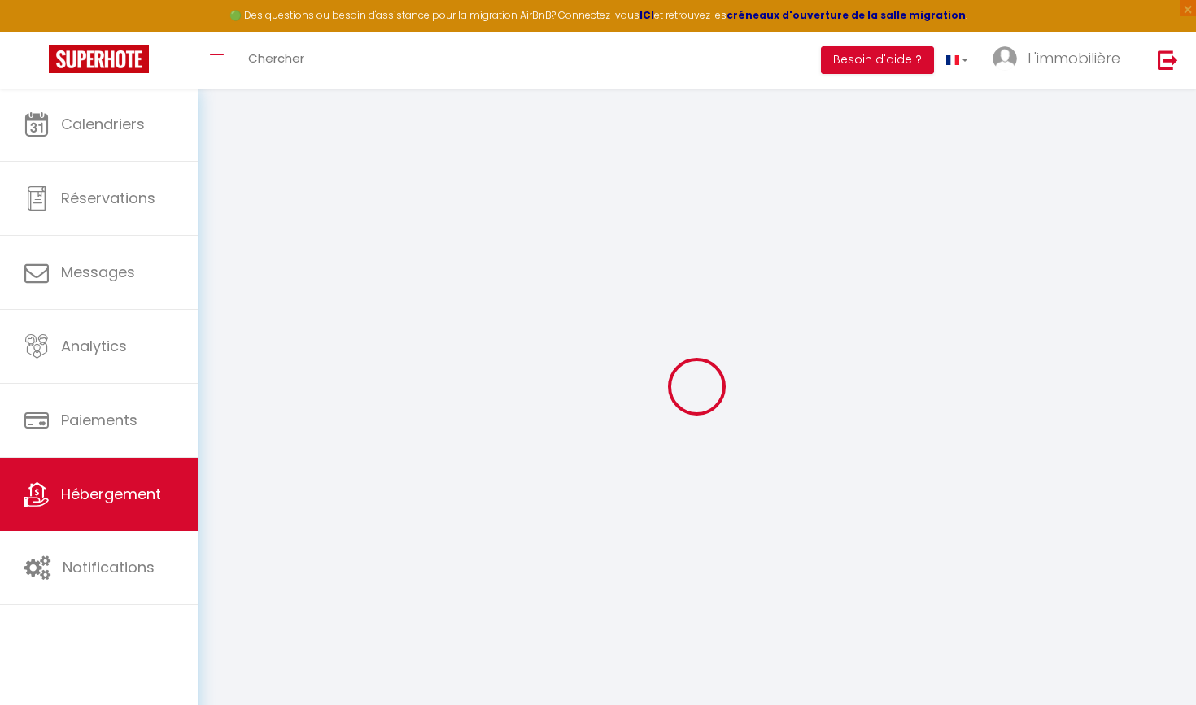
type input "500"
type input "94"
select select
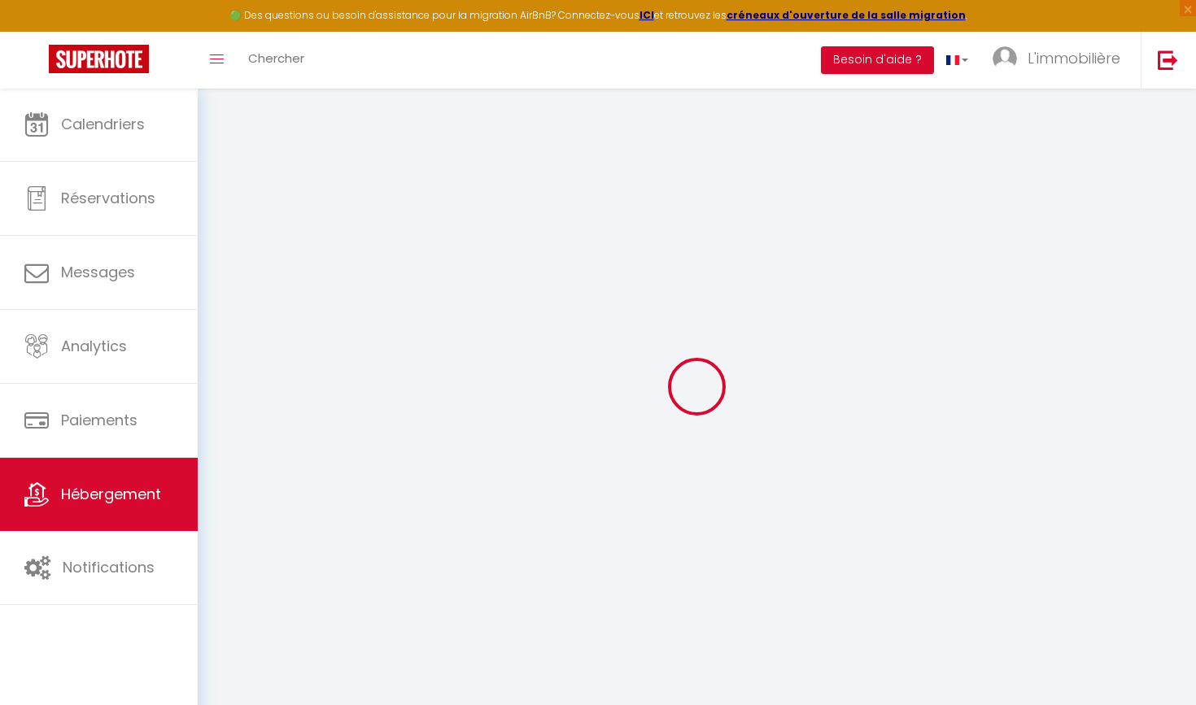
select select
type input "[STREET_ADDRESS]"
type input "59100"
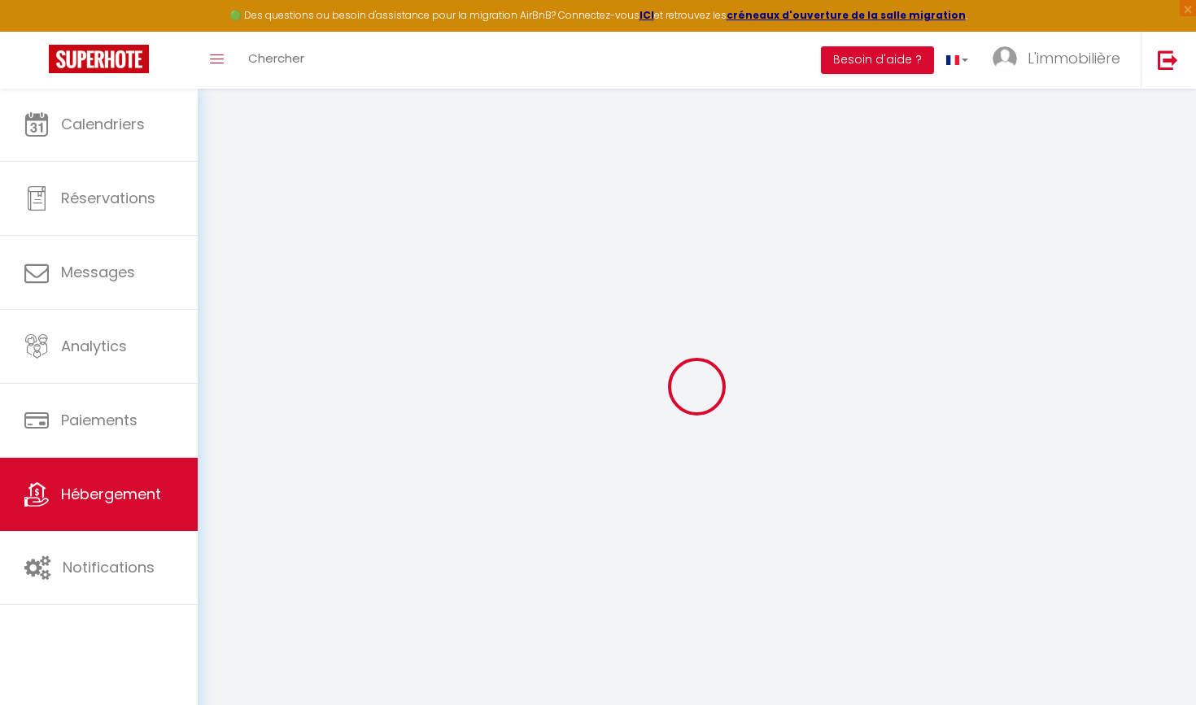
type input "Roubaix"
type input "[PERSON_NAME][EMAIL_ADDRESS][DOMAIN_NAME]"
select select
checkbox input "false"
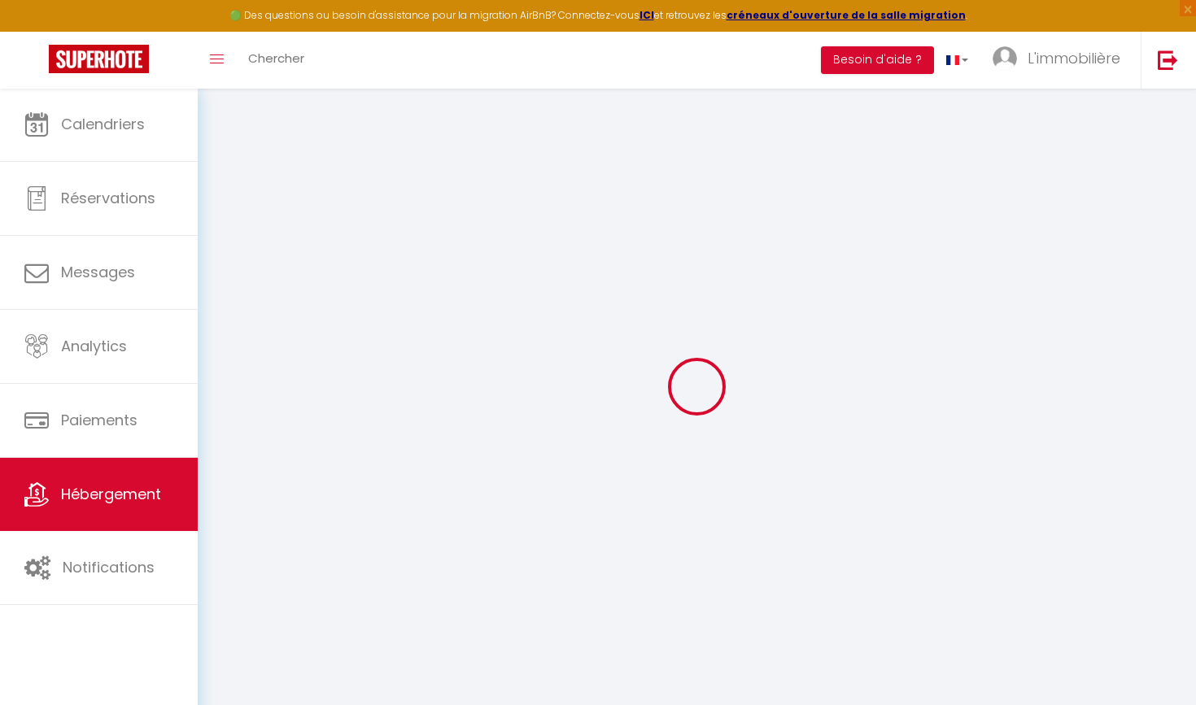
checkbox input "false"
type input "0"
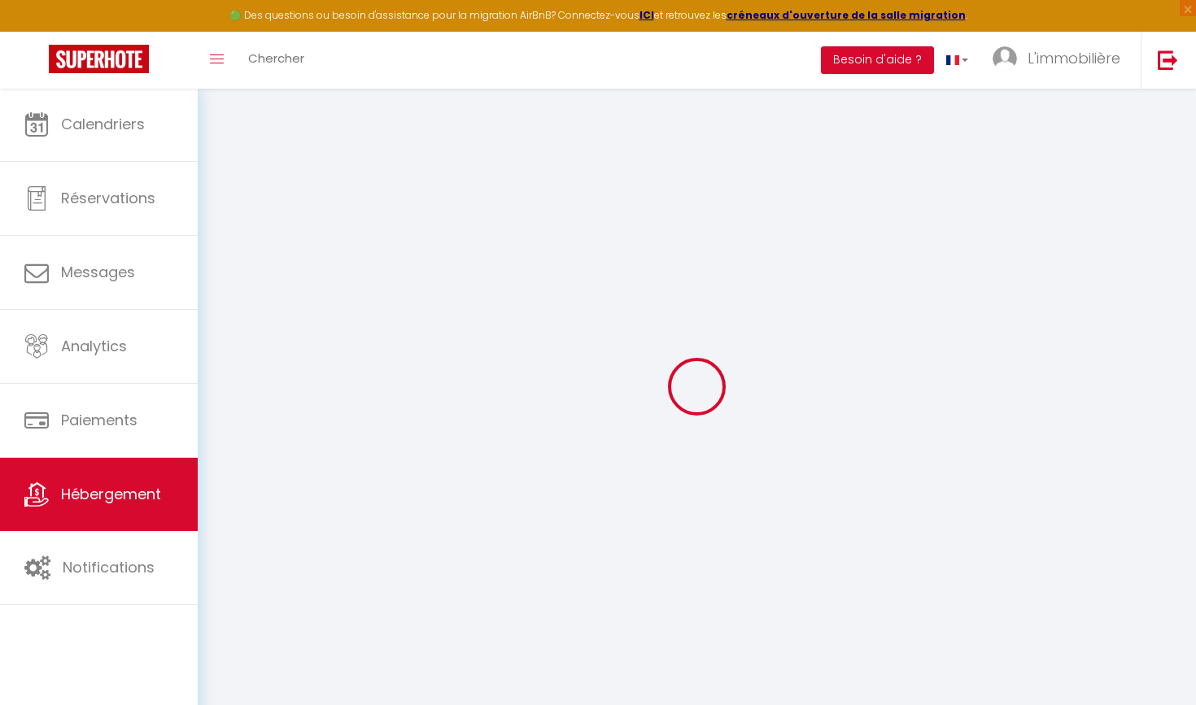
type input "0"
select select "+ 20 %"
select select "+ 23 %"
select select
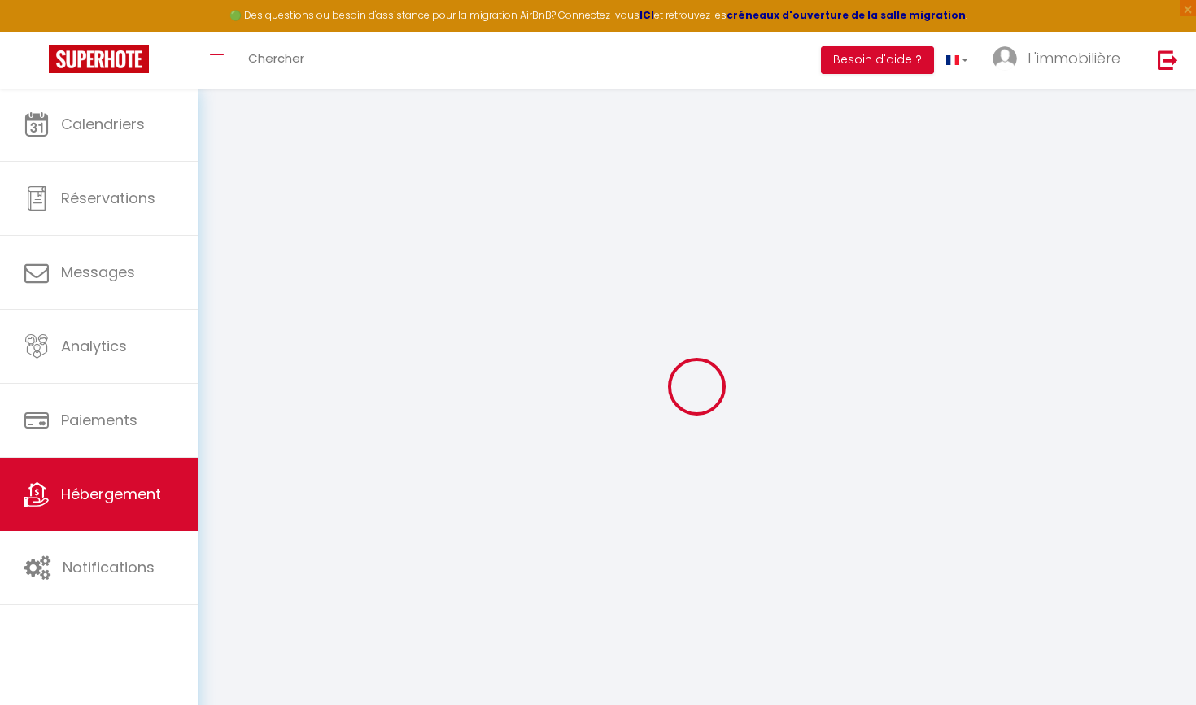
checkbox input "false"
select select
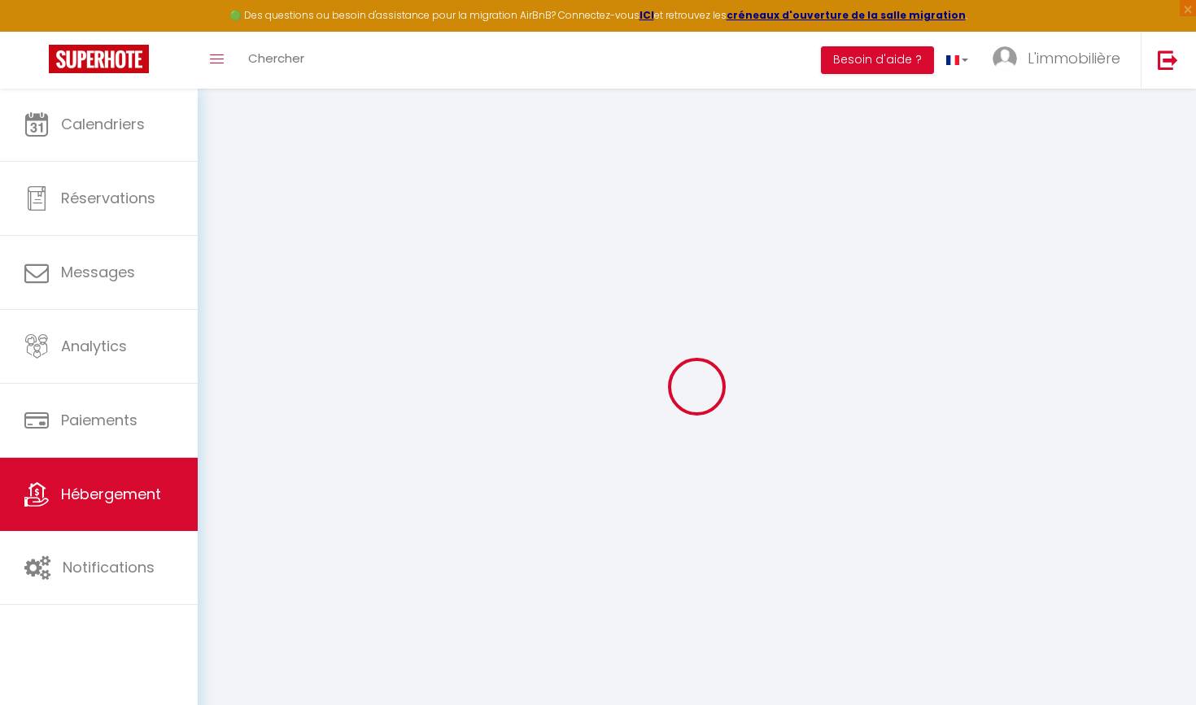
select select
checkbox input "false"
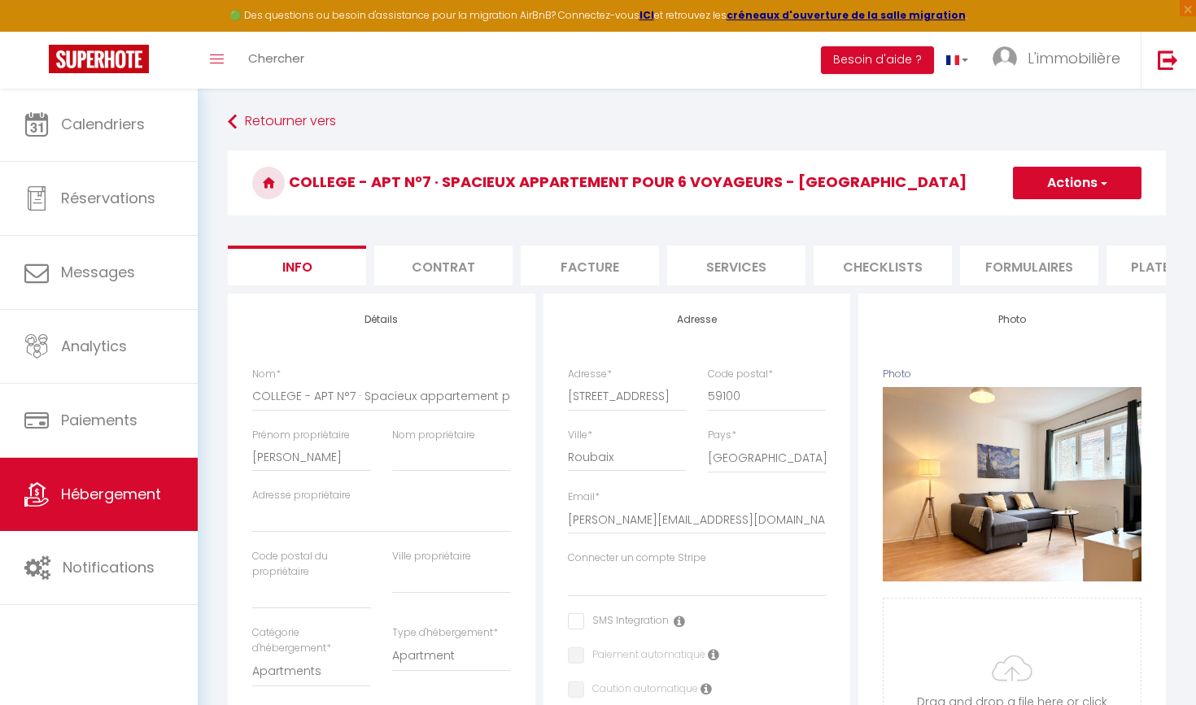
click at [1000, 275] on li "Plateformes" at bounding box center [1175, 266] width 138 height 40
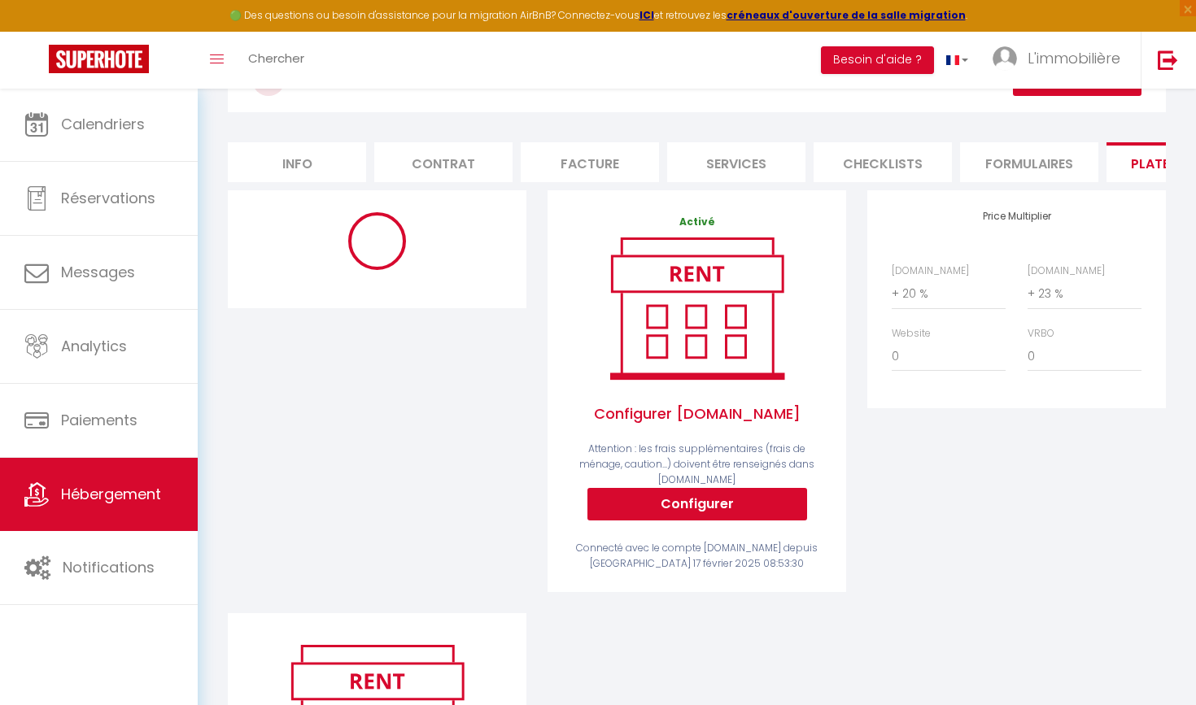
scroll to position [106, 0]
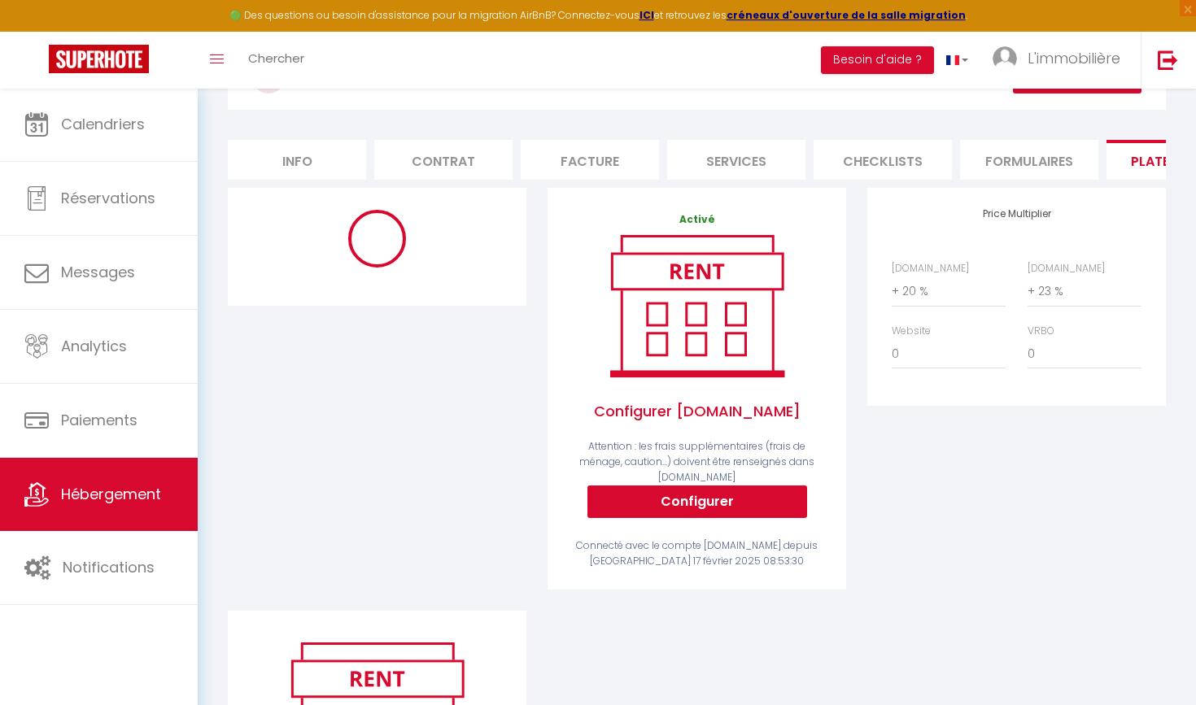
select select "180"
select select "EUR"
select select "12603-1318891875865300292"
